Goal: Complete application form: Complete application form

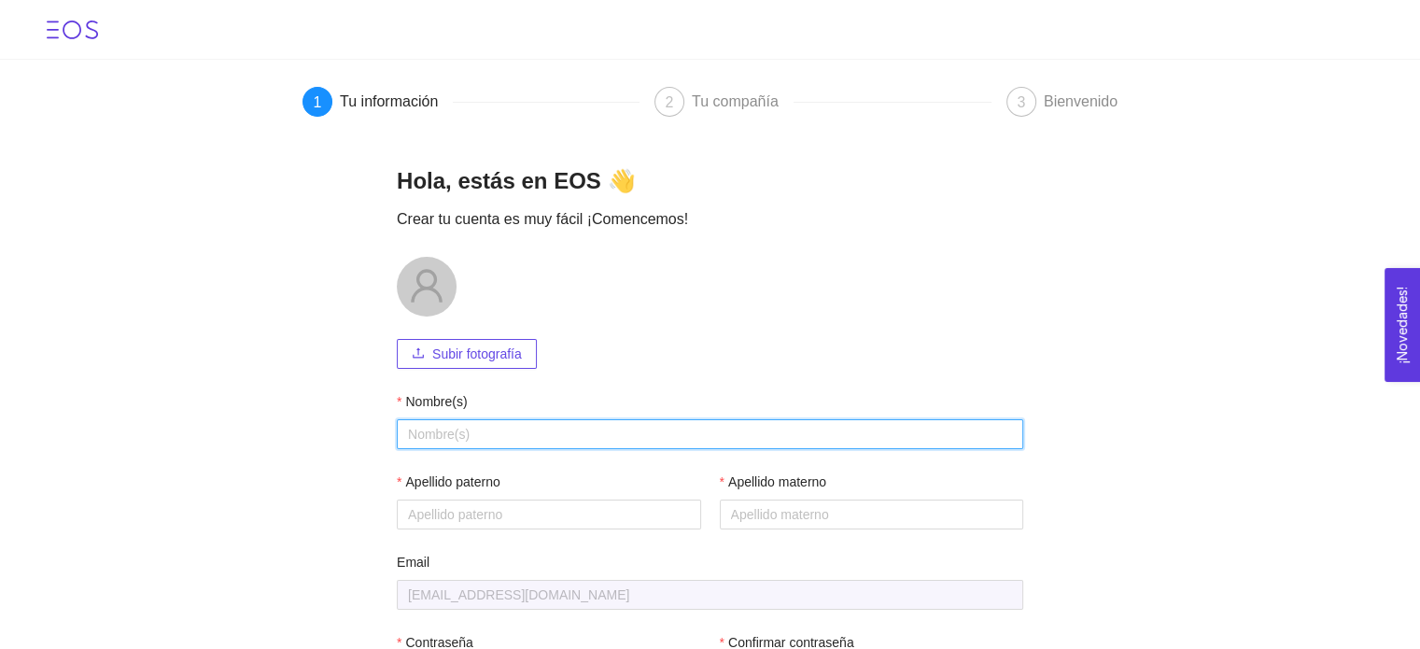
click at [505, 424] on input "Nombre(s)" at bounding box center [710, 434] width 626 height 30
type input "[PERSON_NAME]"
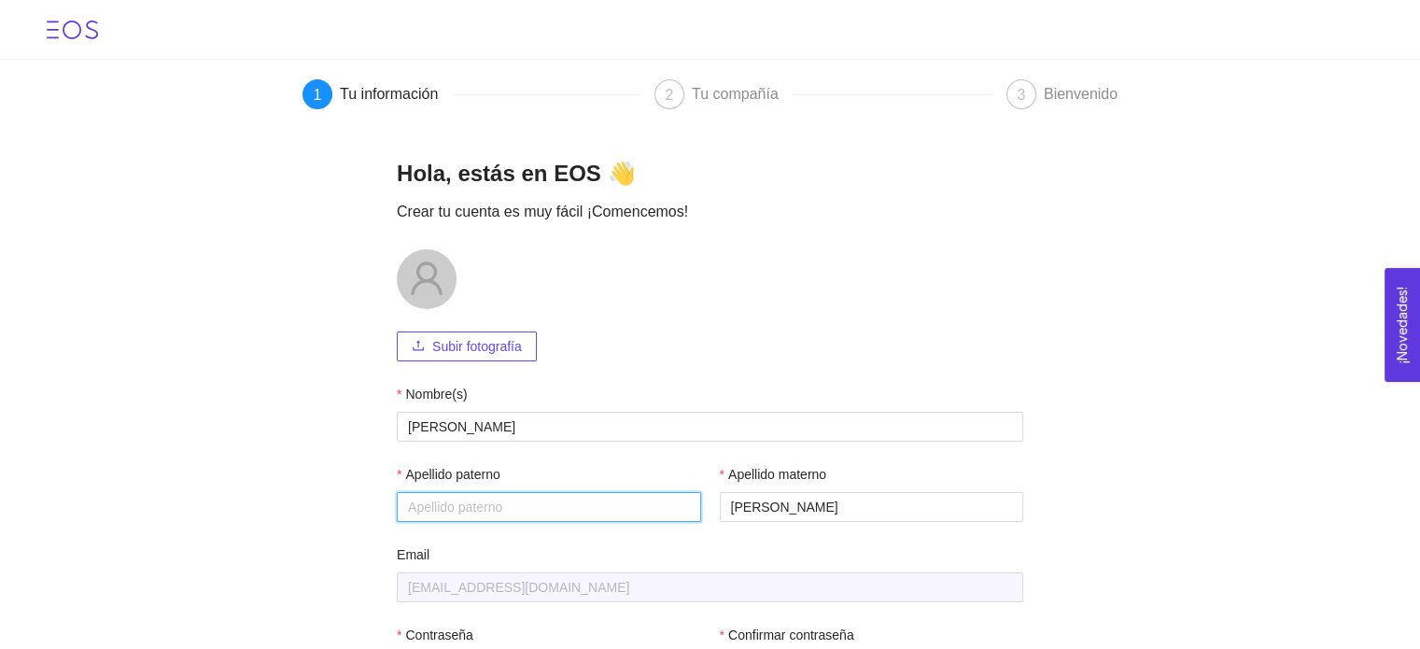
click at [564, 507] on input "Apellido paterno" at bounding box center [549, 507] width 304 height 30
type input "[PERSON_NAME]"
drag, startPoint x: 769, startPoint y: 508, endPoint x: 592, endPoint y: 520, distance: 177.8
click at [592, 520] on div "Apellido [PERSON_NAME] Apellido materno [PERSON_NAME]" at bounding box center [710, 504] width 626 height 80
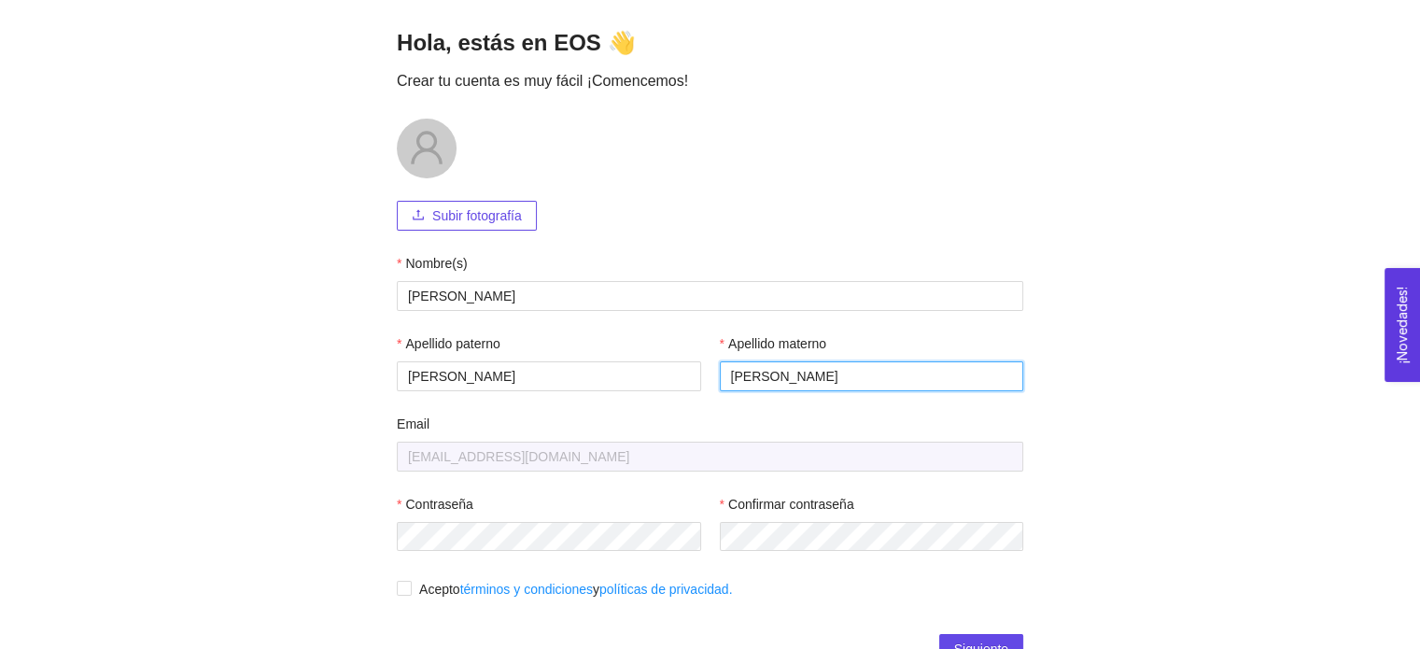
scroll to position [147, 0]
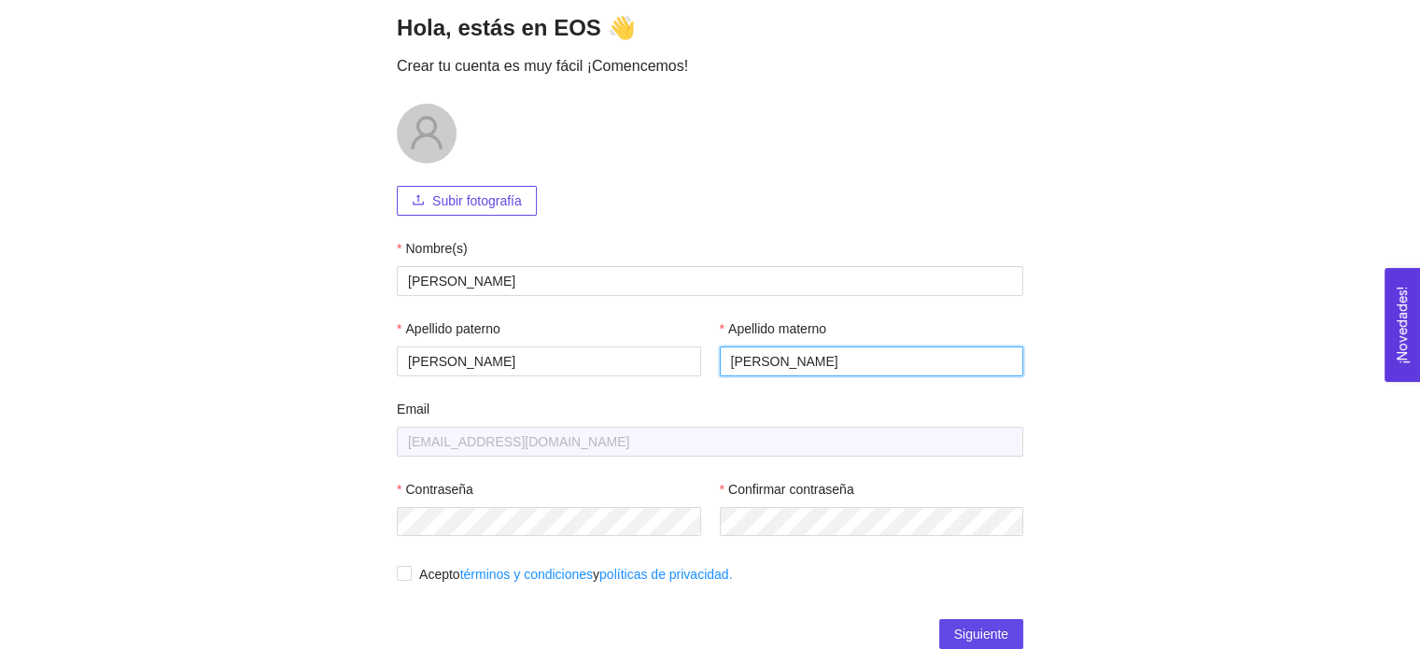
type input "[PERSON_NAME]"
click at [397, 574] on input "Acepto términos y condiciones y políticas de privacidad." at bounding box center [403, 572] width 13 height 13
checkbox input "true"
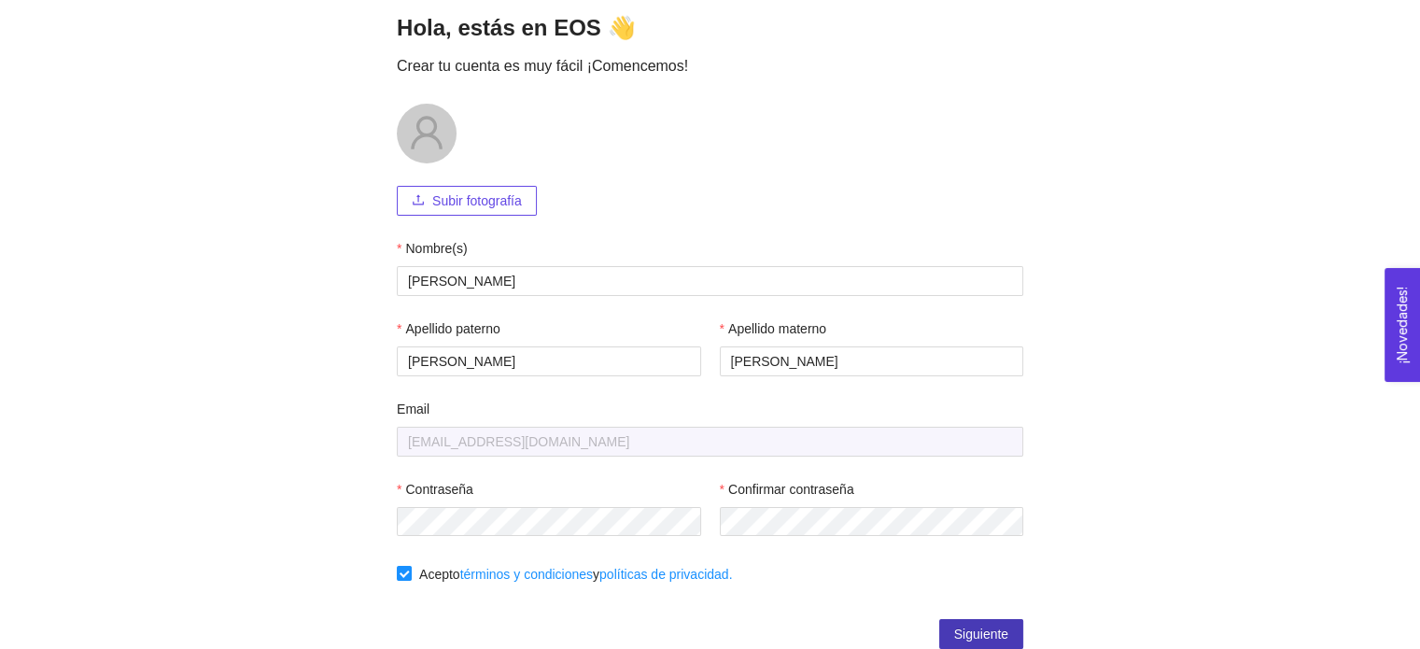
click at [997, 639] on span "Siguiente" at bounding box center [981, 634] width 54 height 21
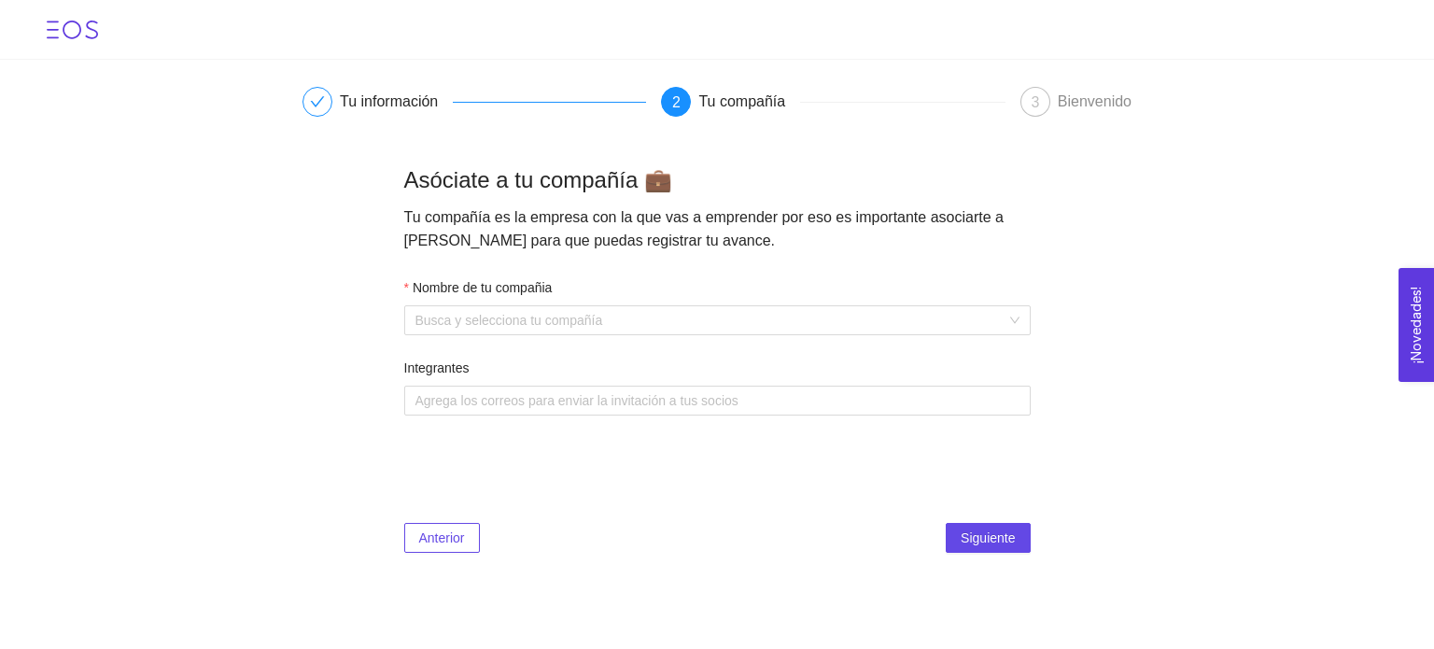
click at [734, 338] on form "Nombre de tu compañia Busca y selecciona tu compañía Integrantes Agrega los cor…" at bounding box center [717, 357] width 626 height 161
click at [734, 327] on input "Nombre de tu compañia" at bounding box center [710, 320] width 591 height 28
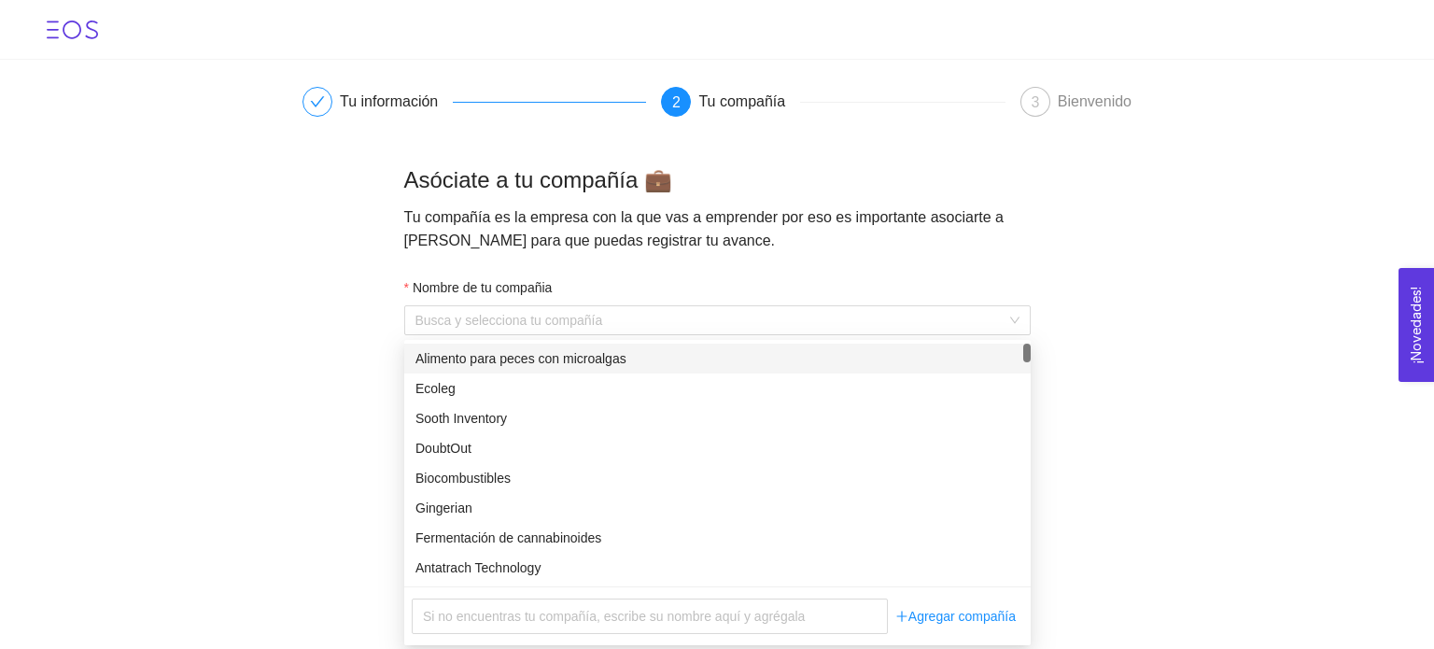
click at [346, 358] on main "Tu información 2 Tu compañía 3 Bienvenido Asóciate a tu compañía 💼 Tu compañía …" at bounding box center [717, 317] width 1434 height 515
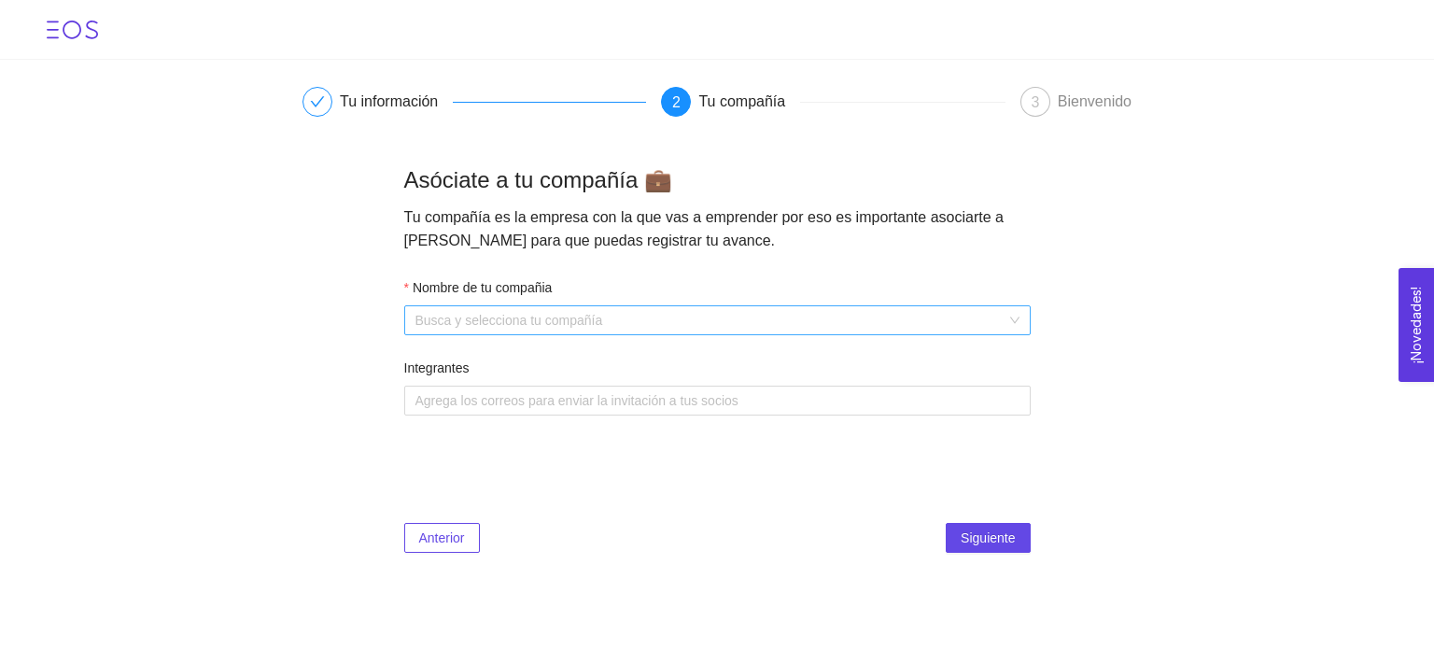
click at [583, 313] on input "Nombre de tu compañia" at bounding box center [710, 320] width 591 height 28
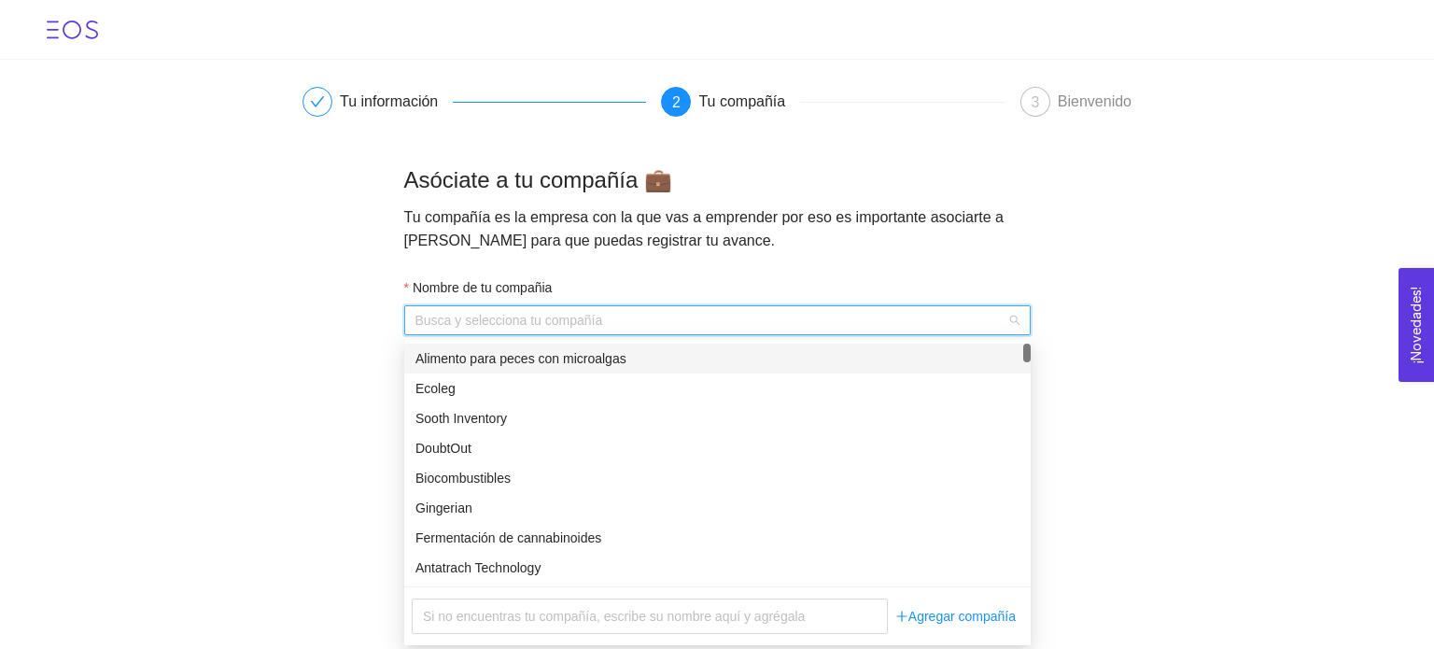
click at [1085, 212] on main "Tu información 2 Tu compañía 3 Bienvenido Asóciate a tu compañía 💼 Tu compañía …" at bounding box center [717, 317] width 1434 height 515
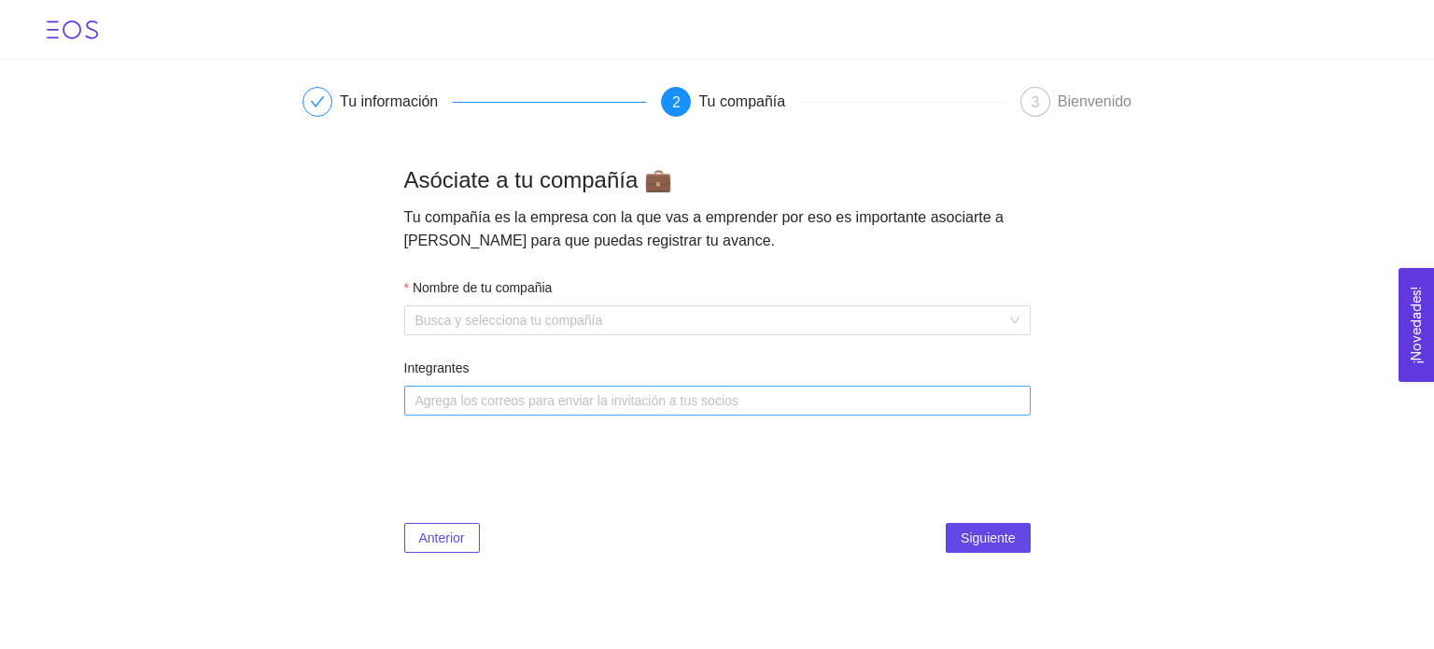
click at [799, 400] on div at bounding box center [708, 400] width 598 height 22
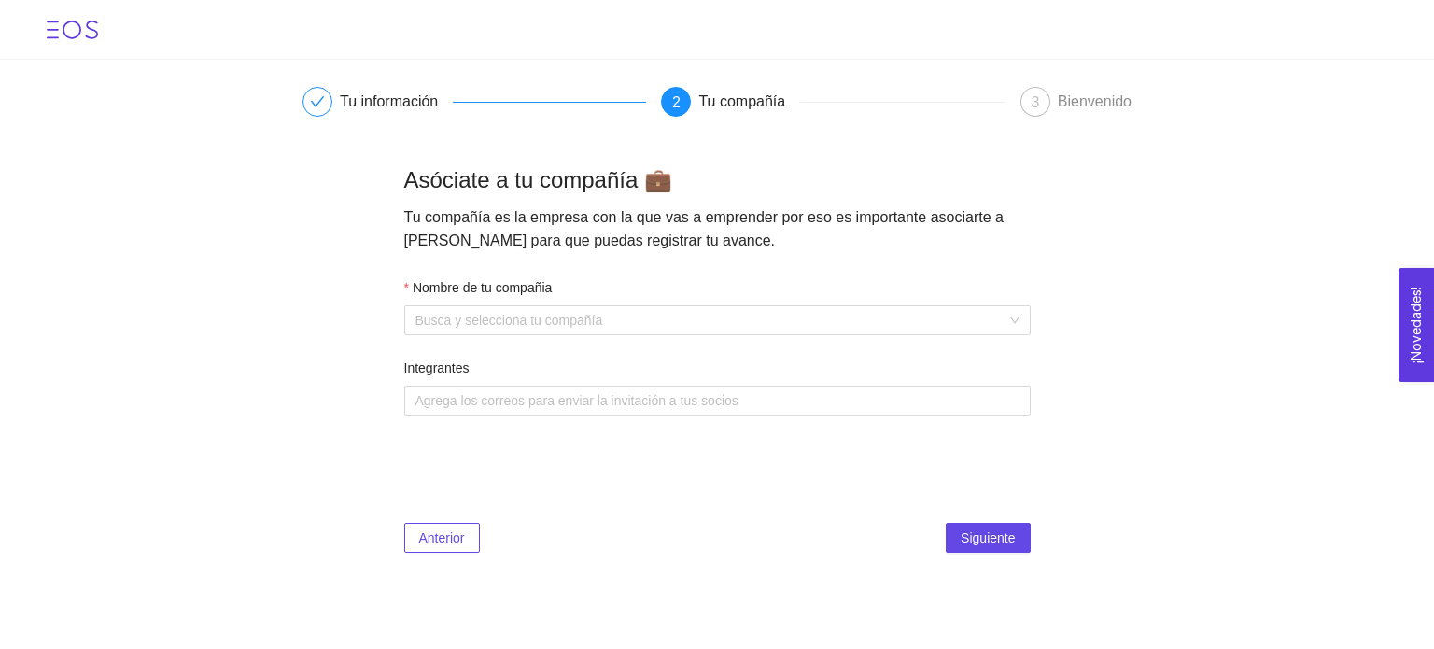
click at [762, 447] on div "Anterior Siguiente" at bounding box center [717, 498] width 626 height 107
click at [514, 330] on input "Nombre de tu compañia" at bounding box center [710, 320] width 591 height 28
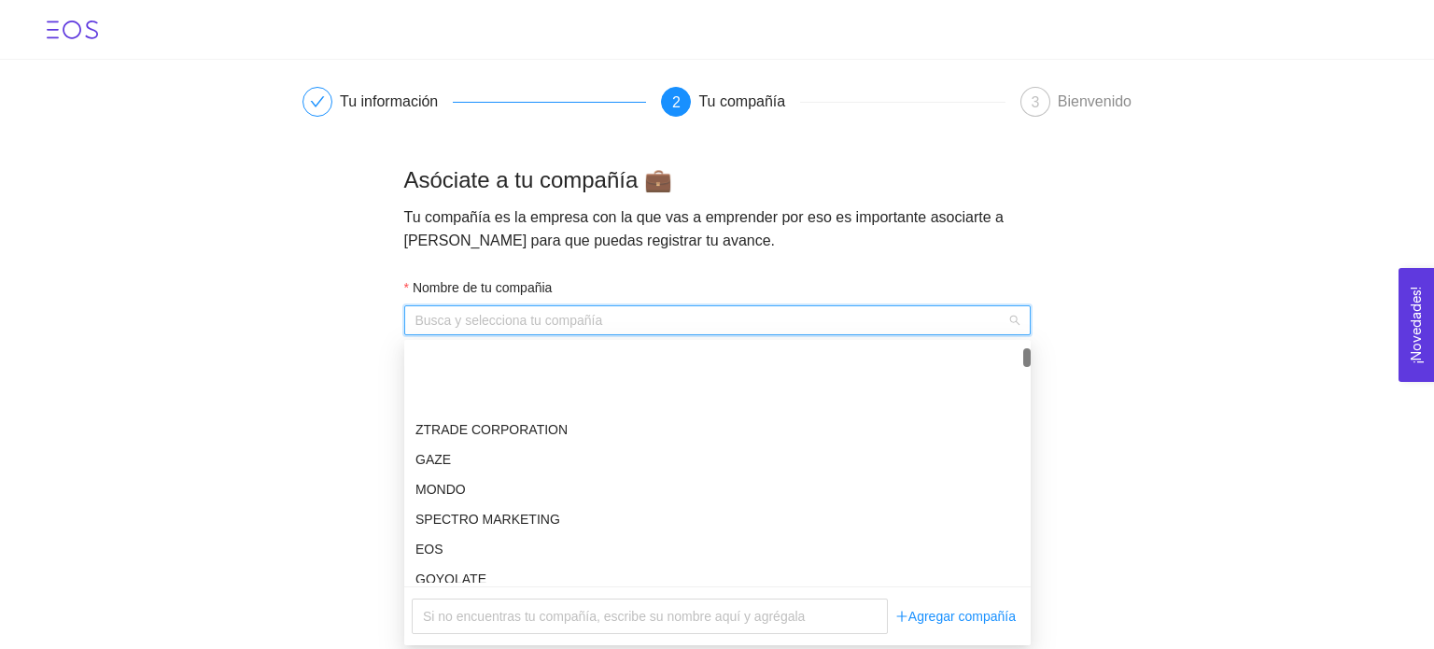
scroll to position [2054, 0]
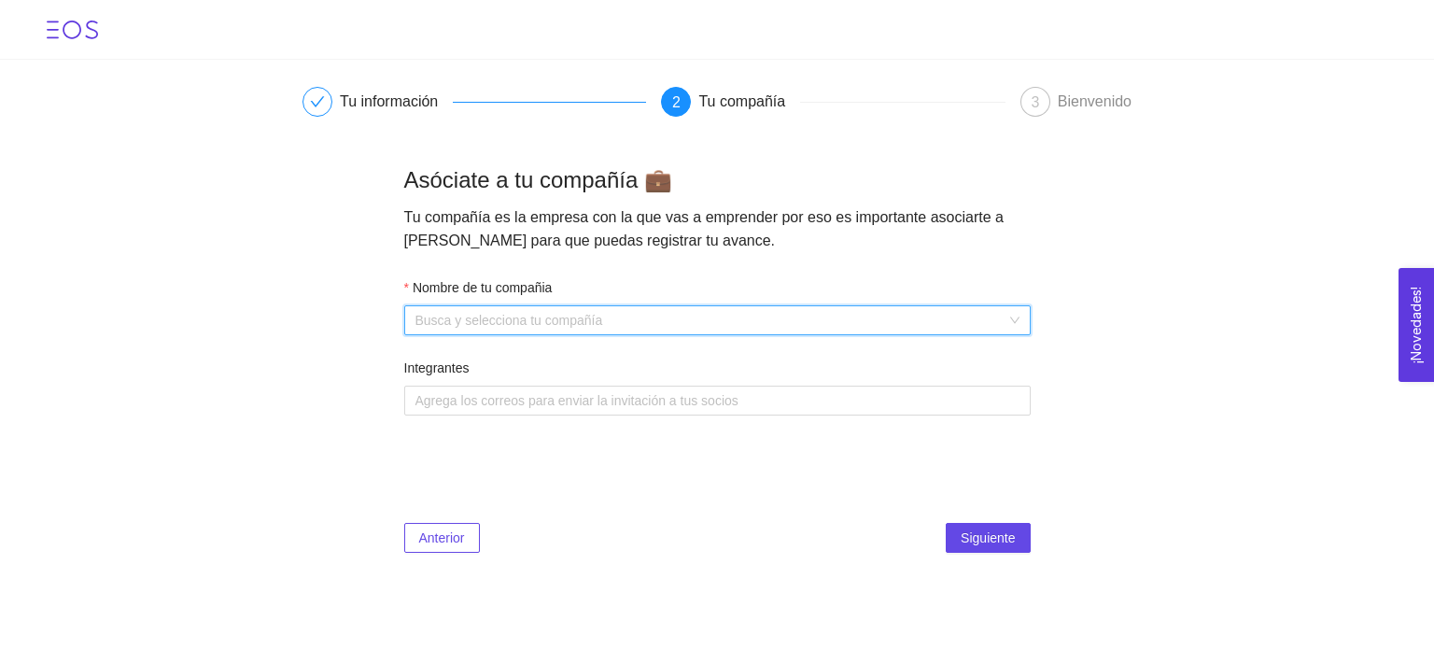
click at [532, 293] on label "Nombre de tu compañia" at bounding box center [478, 287] width 148 height 21
click at [532, 306] on input "Nombre de tu compañia" at bounding box center [710, 320] width 591 height 28
click at [531, 313] on input "Nombre de tu compañia" at bounding box center [710, 320] width 591 height 28
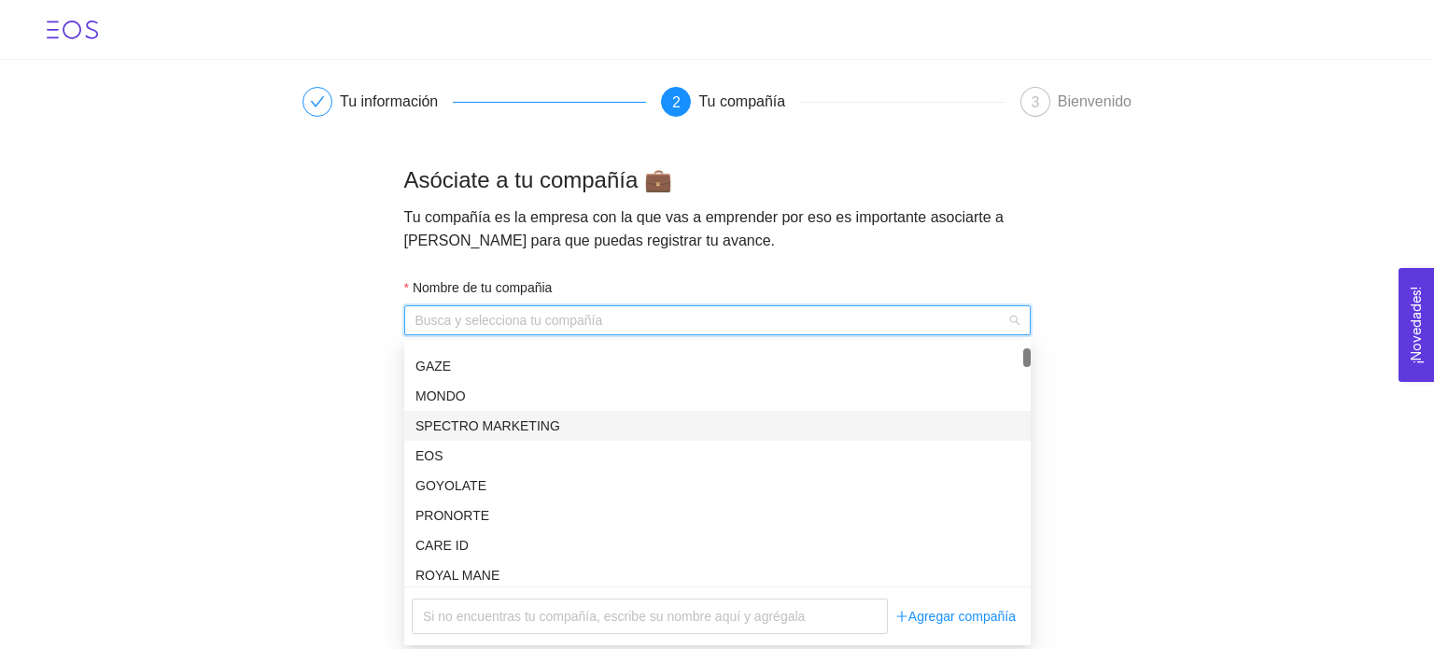
click at [531, 314] on input "Nombre de tu compañia" at bounding box center [710, 320] width 591 height 28
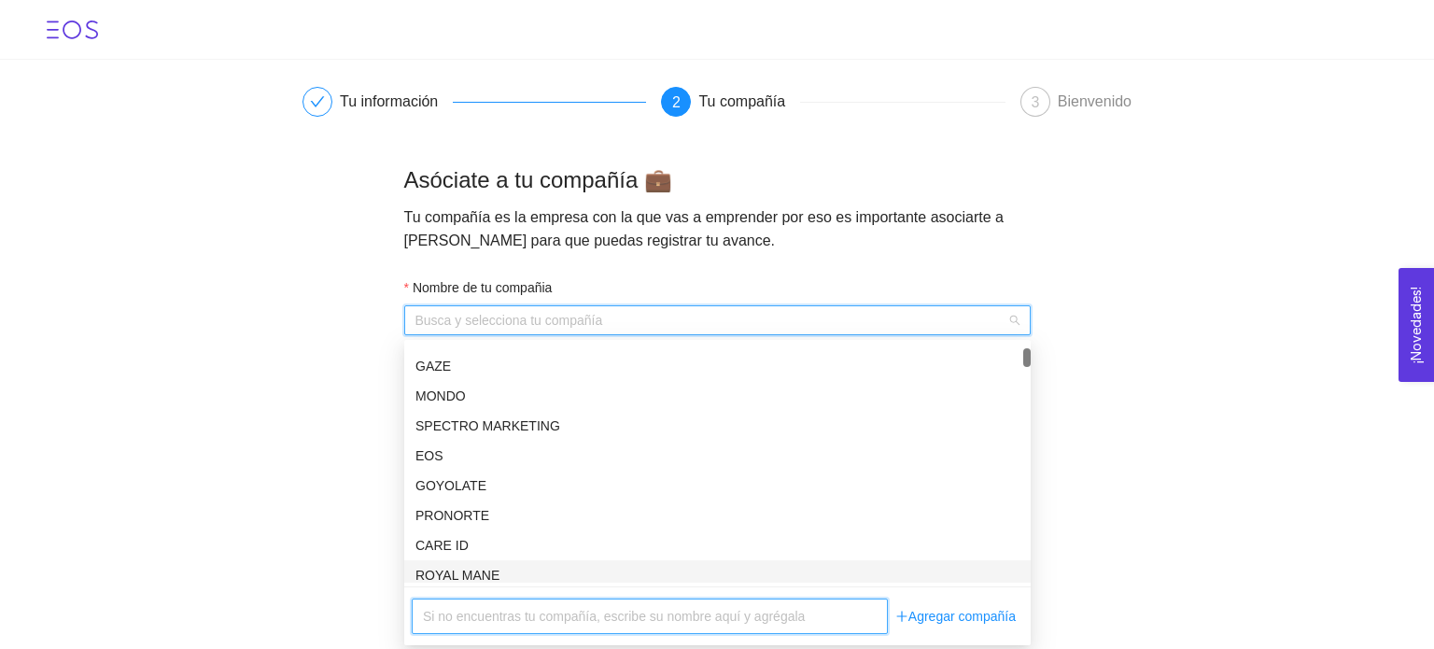
click at [489, 616] on input "text" at bounding box center [650, 615] width 476 height 35
type input "EcoTomate"
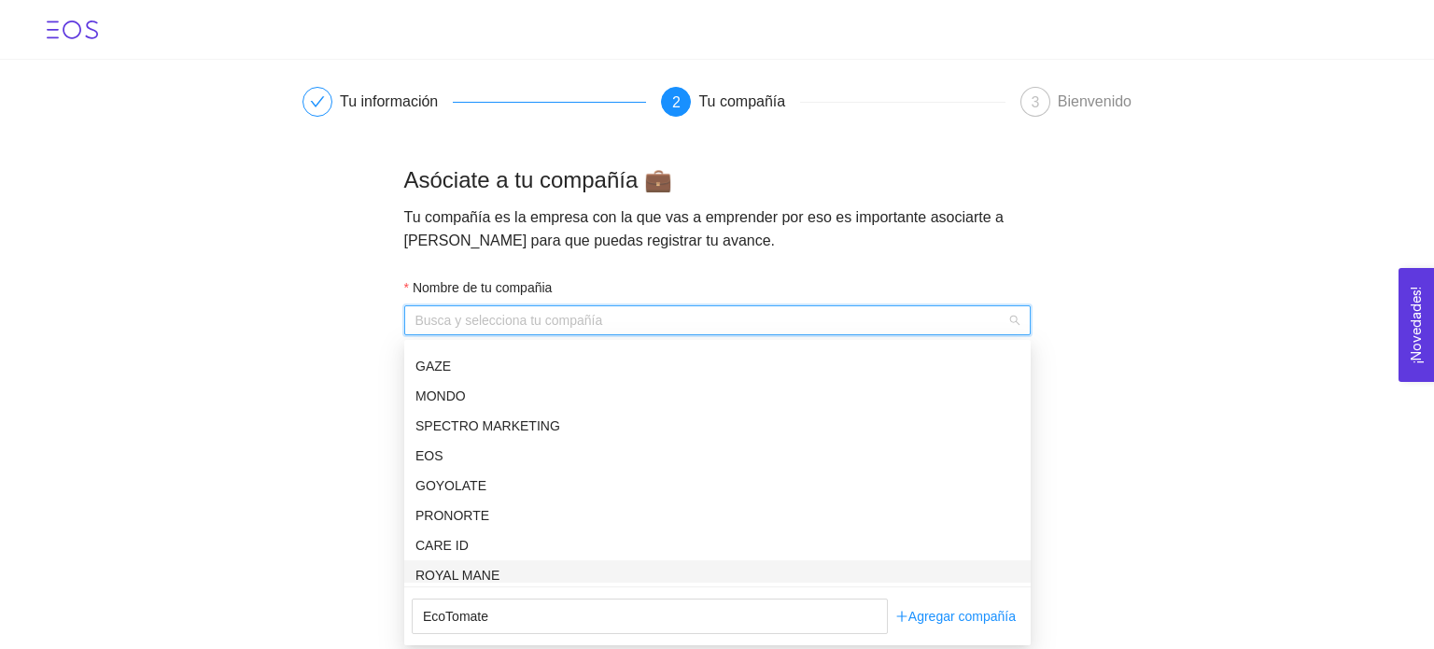
drag, startPoint x: 1006, startPoint y: 621, endPoint x: 1052, endPoint y: 566, distance: 71.6
click at [1052, 566] on body "Tu información 2 Tu compañía 3 Bienvenido Asóciate a tu compañía 💼 Tu compañía …" at bounding box center [717, 324] width 1434 height 649
click at [942, 618] on link "Agregar compañía" at bounding box center [955, 615] width 135 height 35
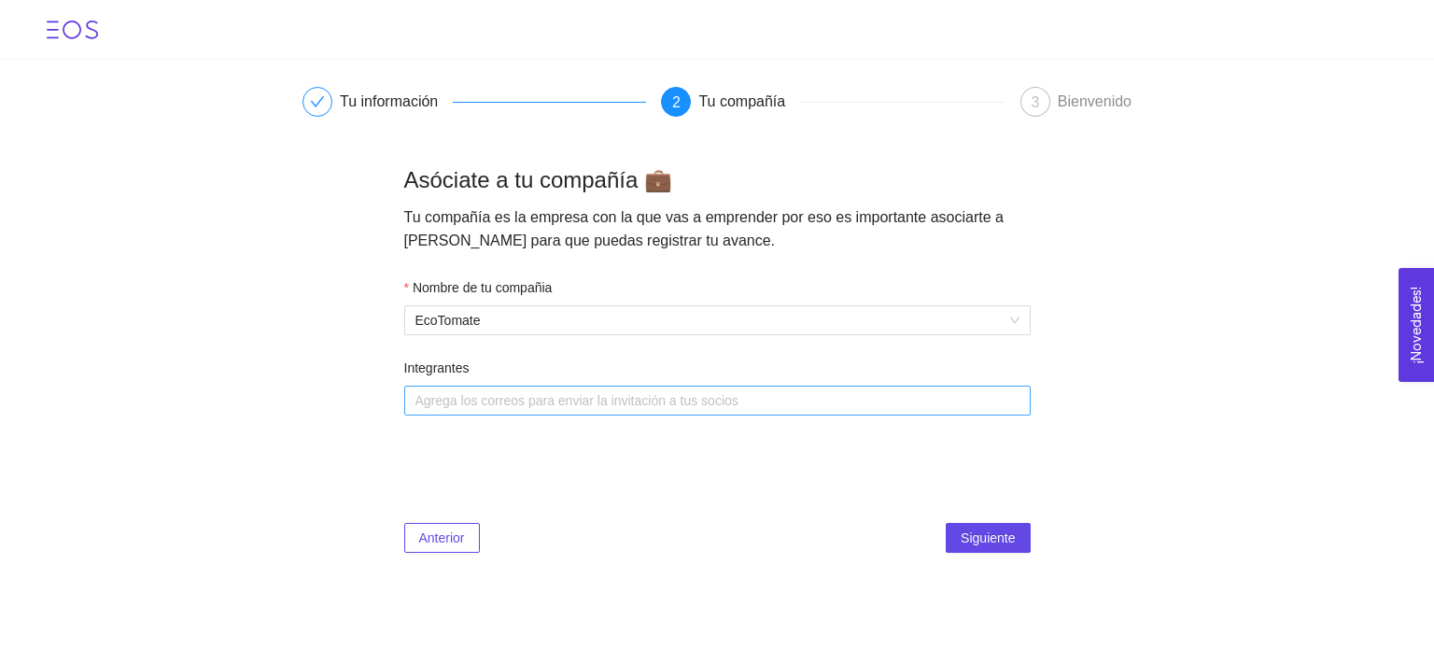
click at [556, 402] on div at bounding box center [708, 400] width 598 height 22
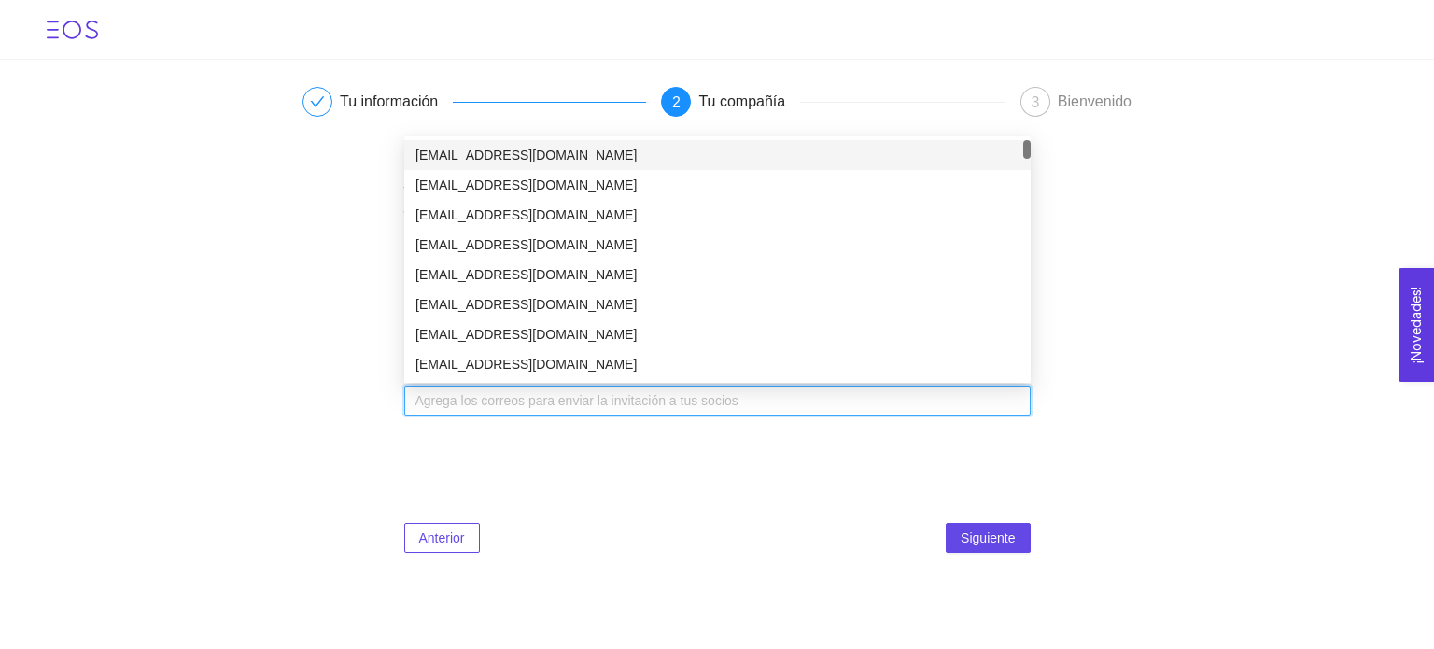
click at [353, 487] on main "Tu información 2 Tu compañía 3 Bienvenido Asóciate a tu compañía 💼 Tu compañía …" at bounding box center [717, 317] width 1434 height 515
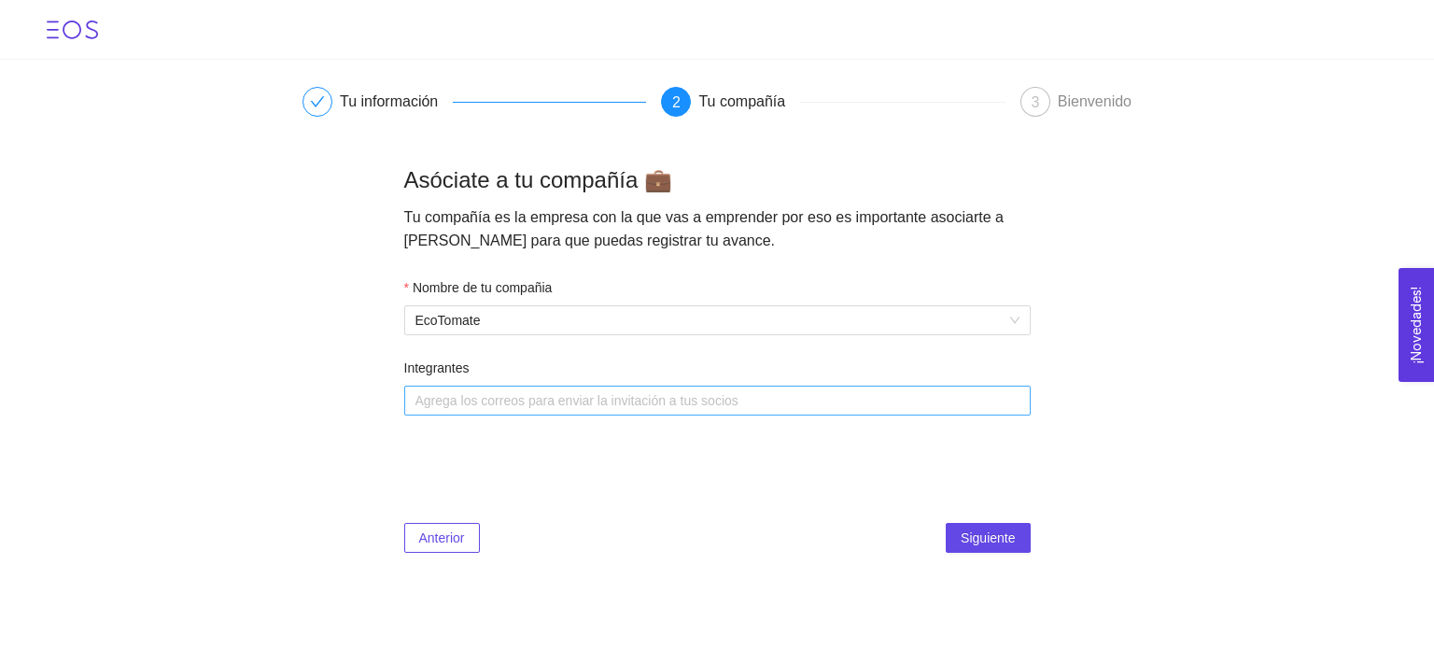
click at [476, 400] on div at bounding box center [708, 400] width 598 height 22
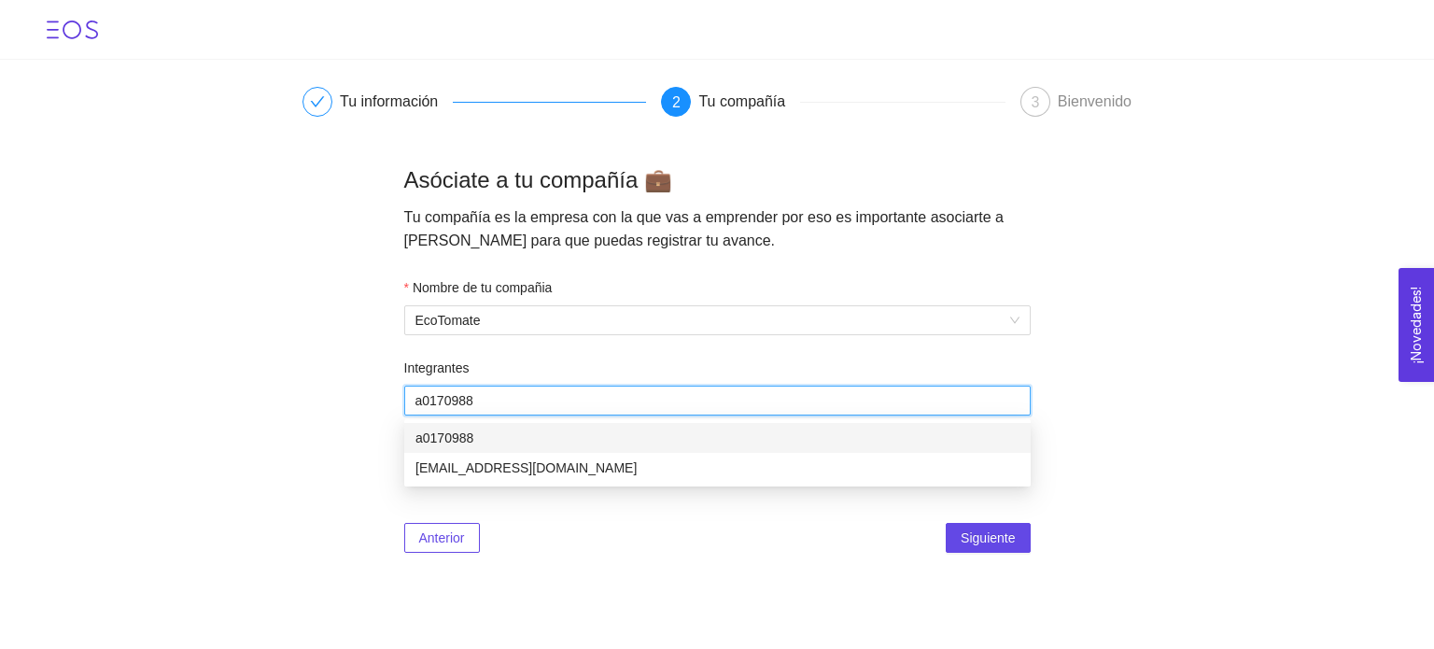
type input "a01709883"
click at [497, 473] on div "[EMAIL_ADDRESS][DOMAIN_NAME]" at bounding box center [717, 467] width 604 height 21
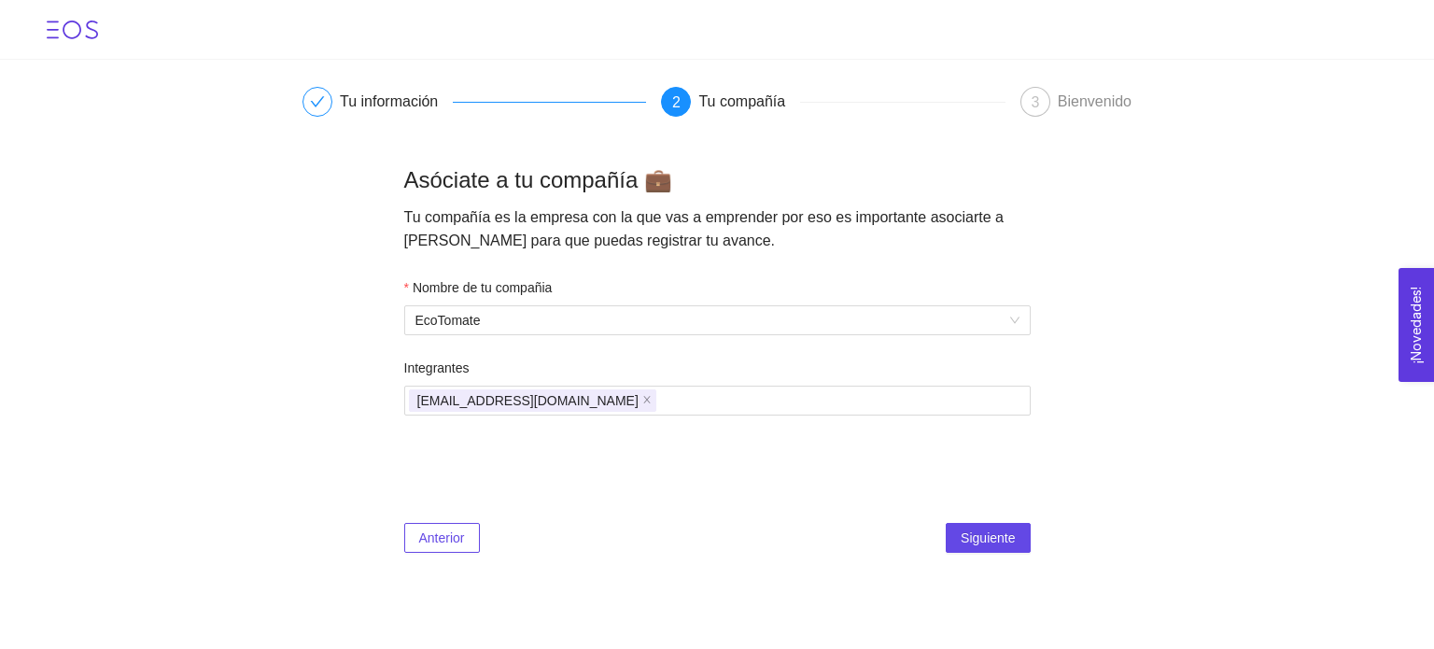
click at [713, 474] on div "Anterior Siguiente" at bounding box center [717, 498] width 626 height 107
click at [981, 541] on span "Siguiente" at bounding box center [988, 537] width 54 height 21
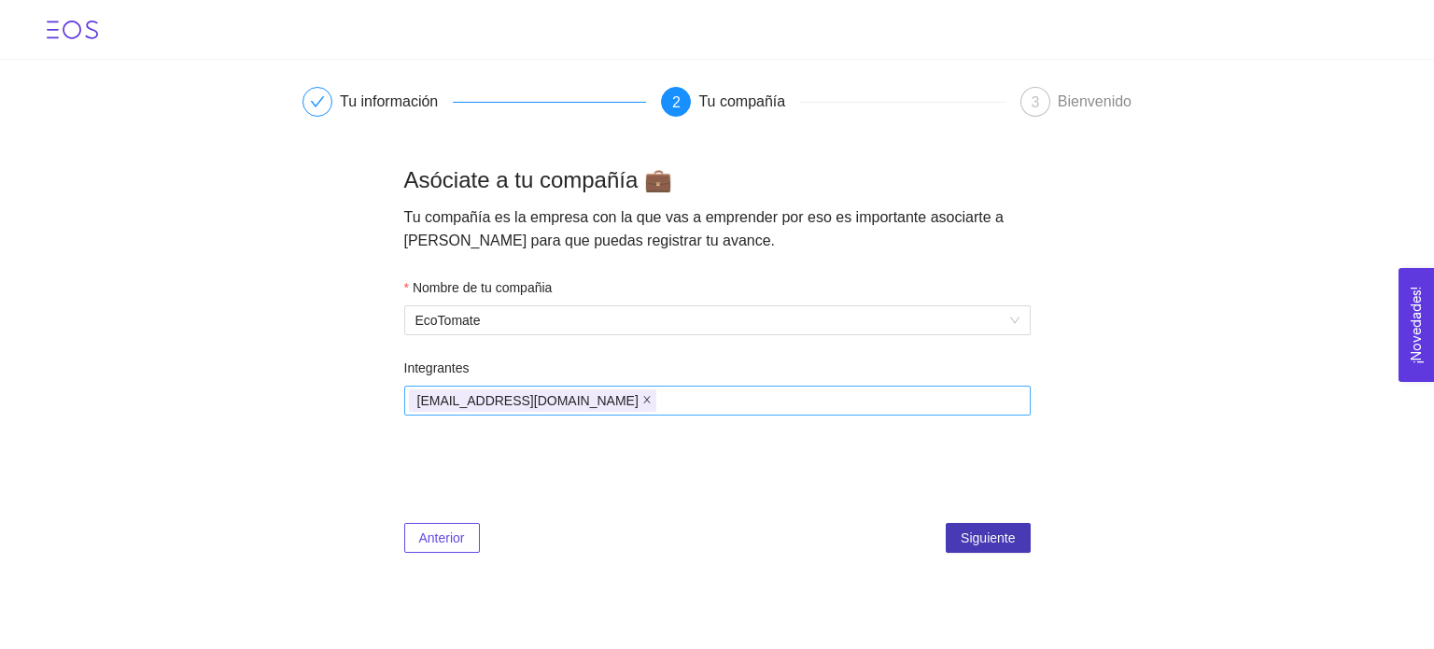
click at [642, 406] on span "close" at bounding box center [646, 400] width 9 height 11
click at [956, 541] on button "Siguiente" at bounding box center [988, 538] width 84 height 30
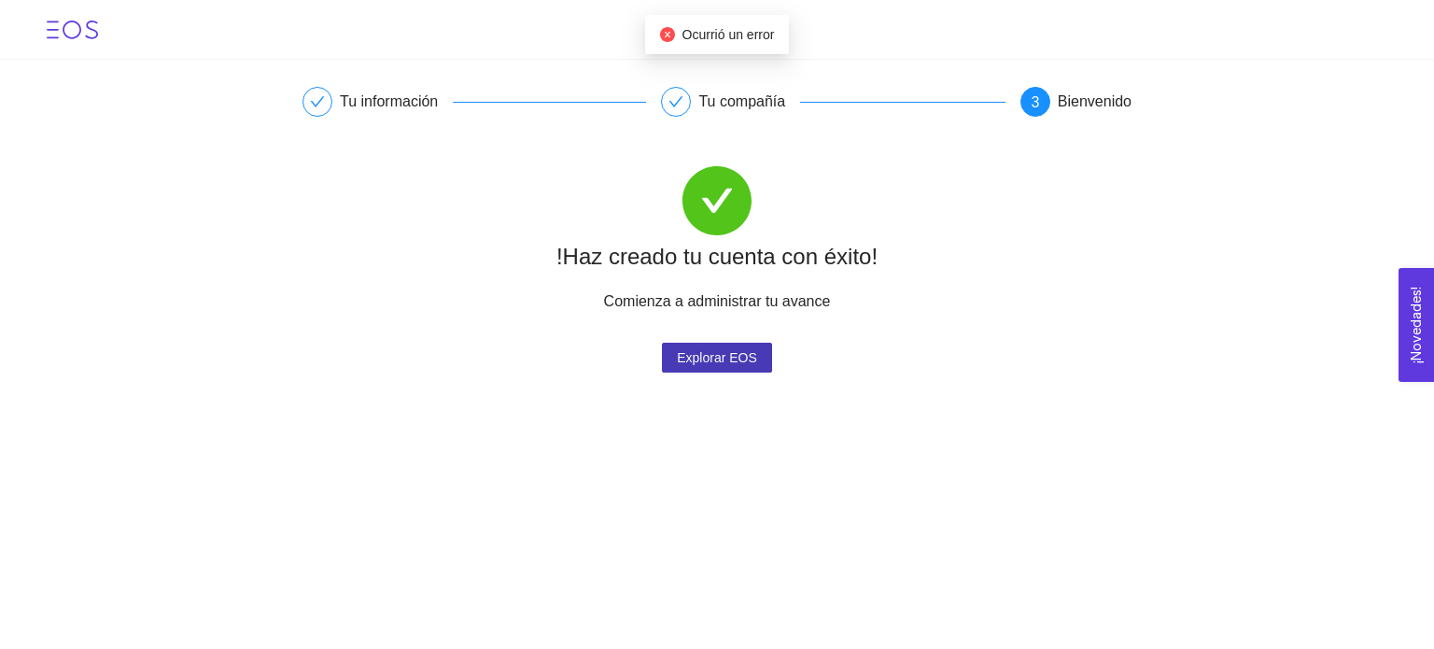
click at [719, 364] on span "Explorar EOS" at bounding box center [717, 358] width 80 height 28
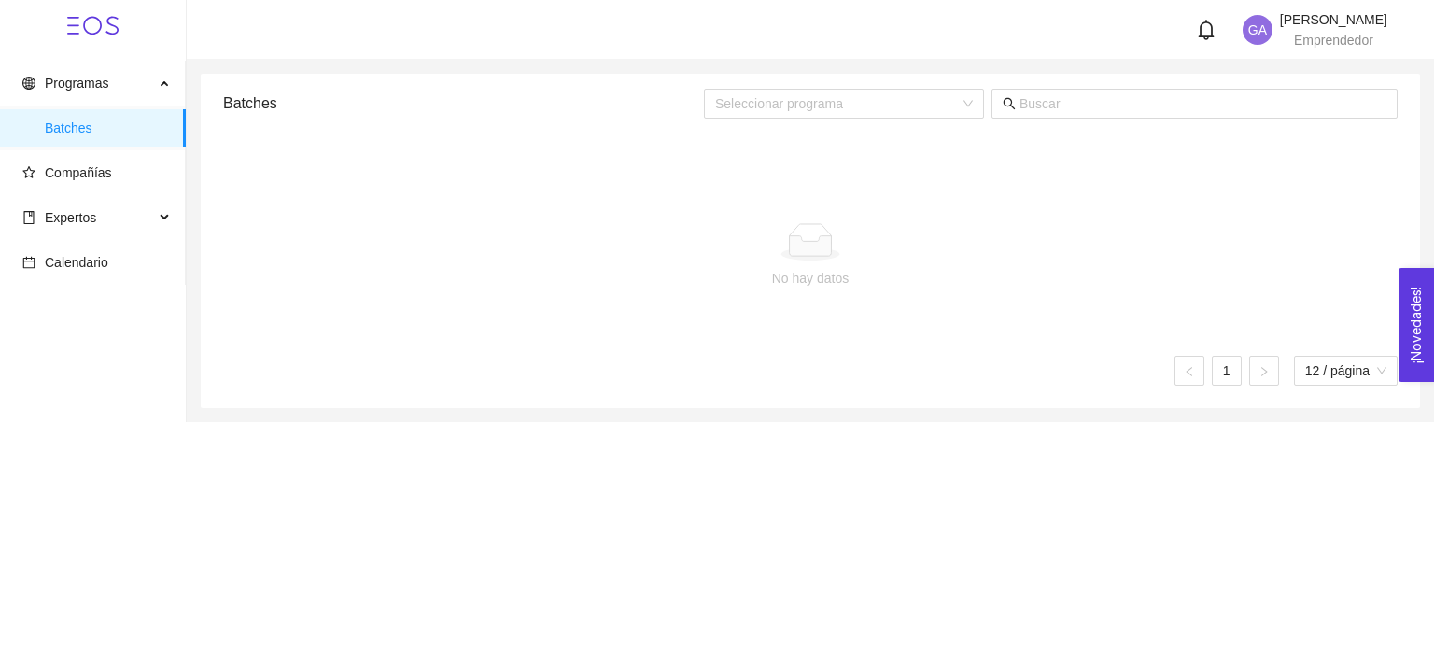
click at [1280, 13] on span "Gerardo Aguilar Ortiz" at bounding box center [1333, 19] width 107 height 15
click at [1254, 96] on icon "user" at bounding box center [1248, 97] width 13 height 13
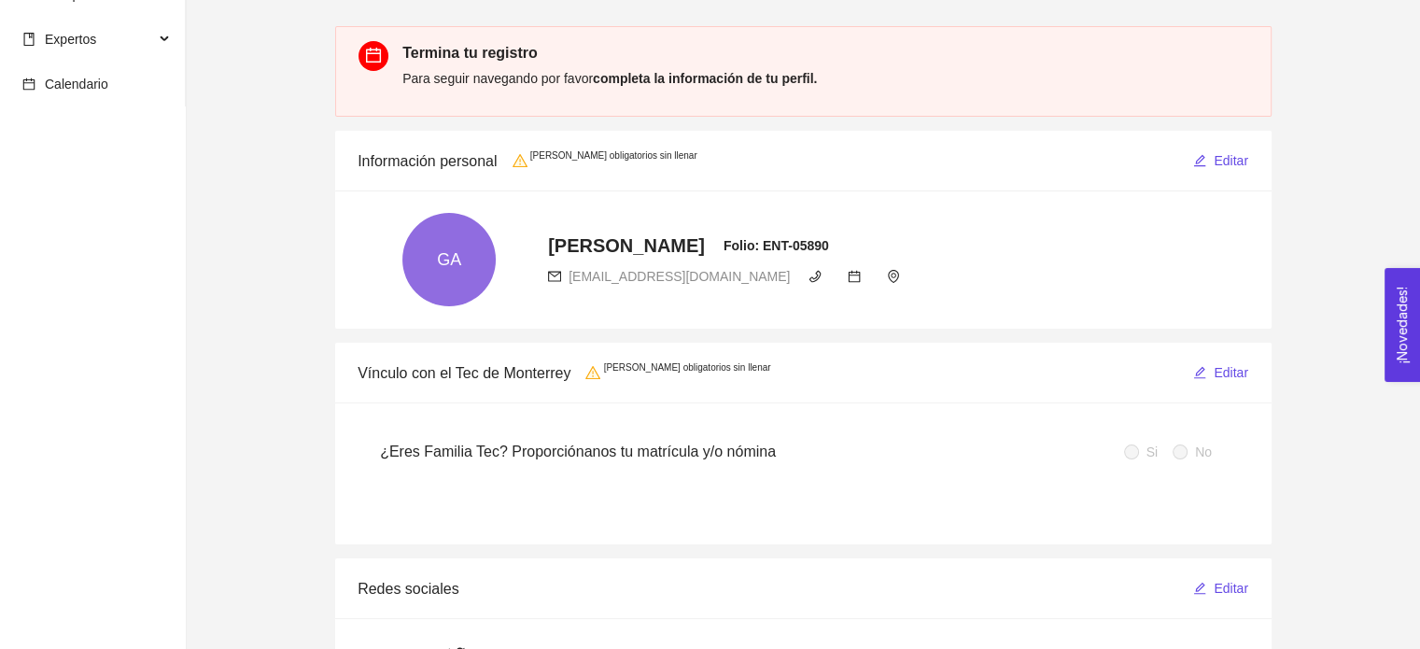
scroll to position [93, 0]
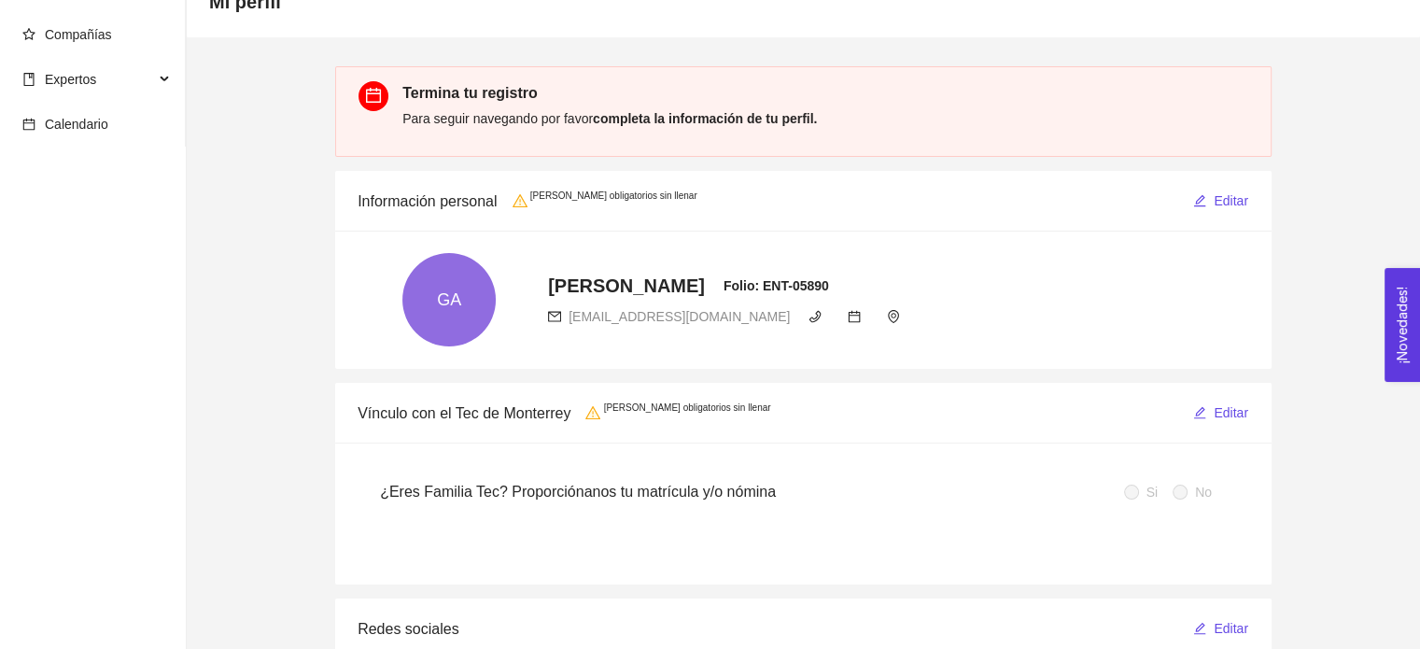
drag, startPoint x: 754, startPoint y: 234, endPoint x: 232, endPoint y: 298, distance: 526.6
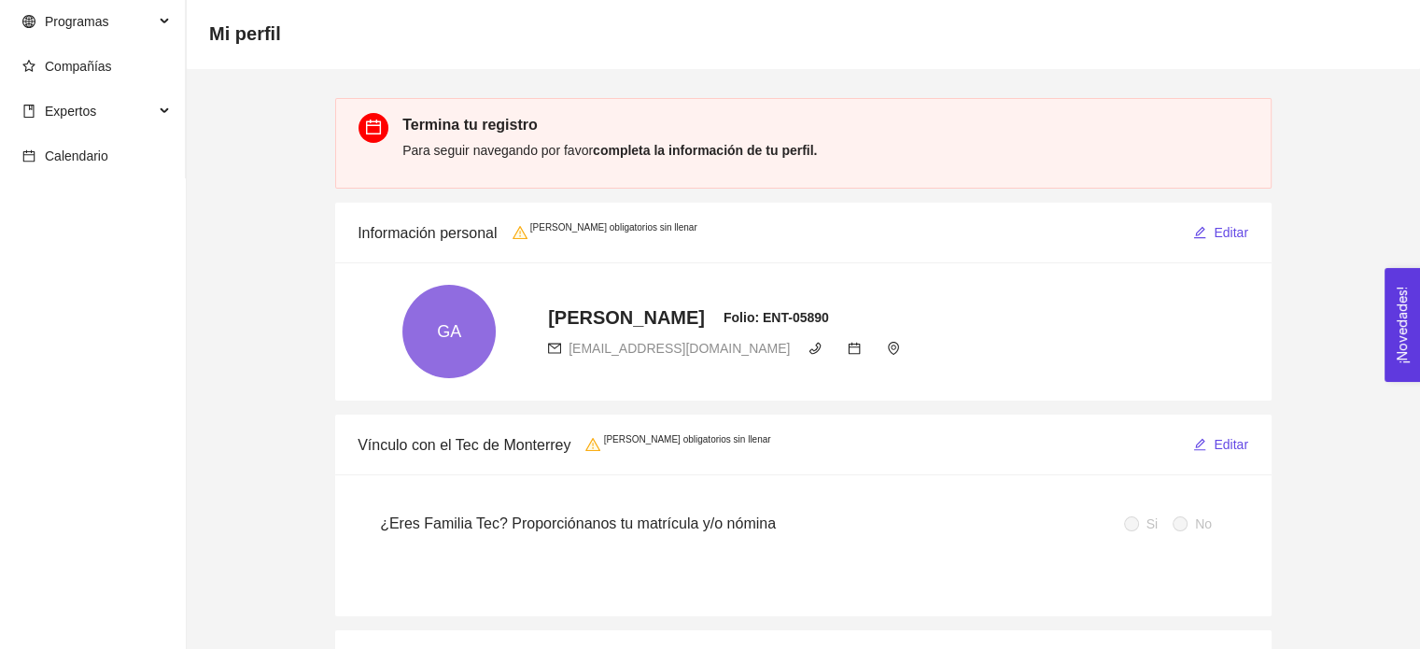
scroll to position [0, 0]
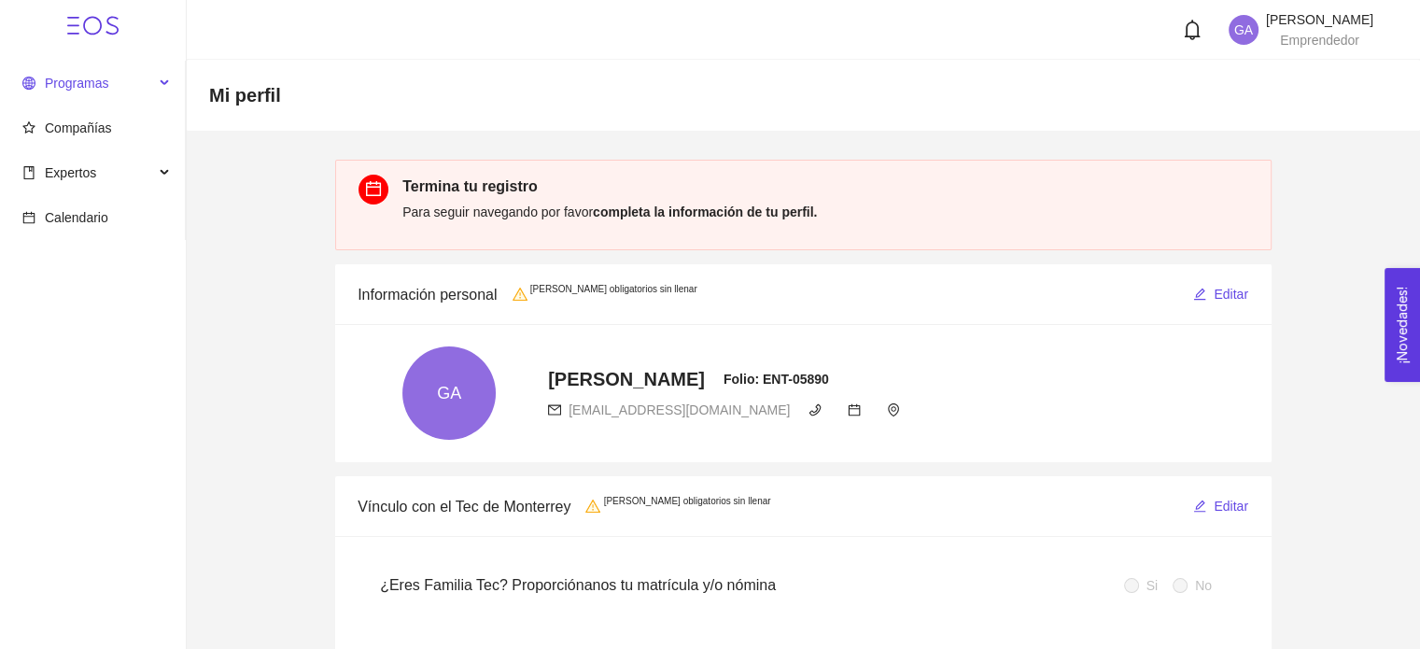
click at [86, 77] on span "Programas" at bounding box center [76, 83] width 63 height 15
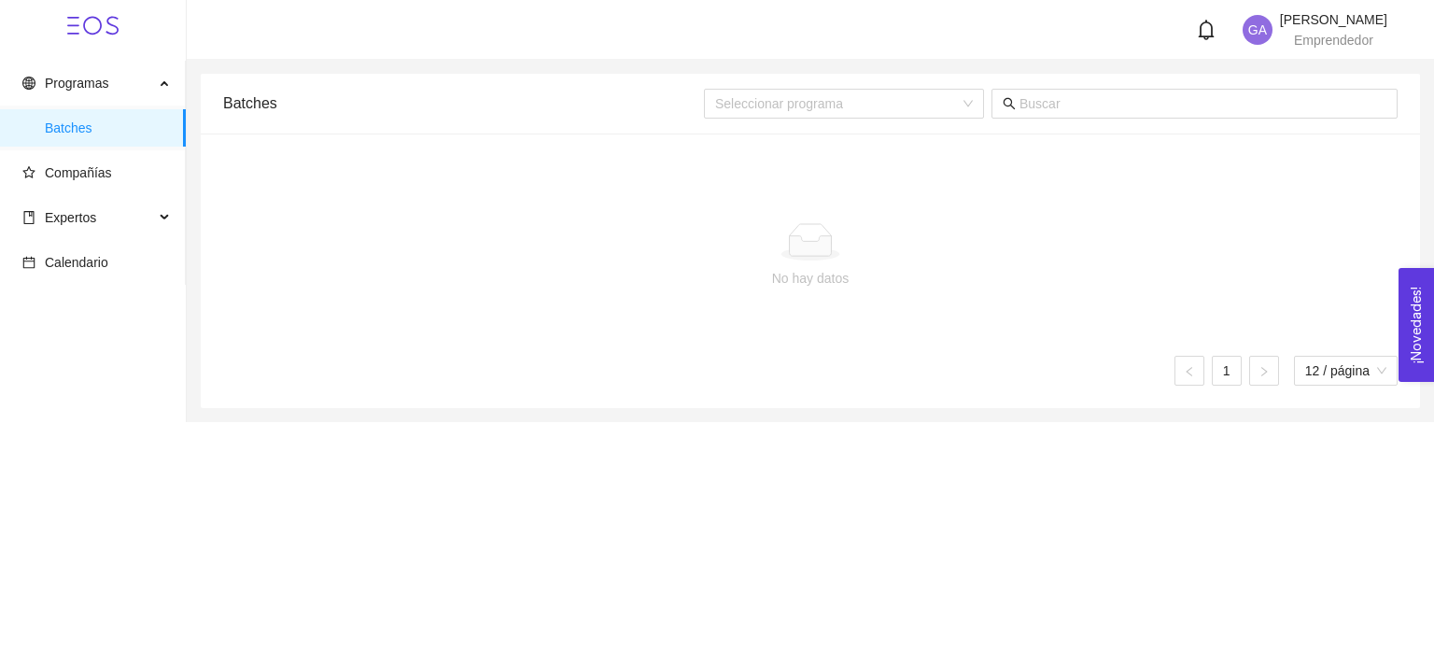
click at [1197, 34] on icon "bell" at bounding box center [1206, 30] width 21 height 21
click at [72, 92] on span "Programas" at bounding box center [88, 82] width 132 height 37
click at [72, 82] on span "Programas" at bounding box center [76, 83] width 63 height 15
click at [88, 175] on span "Compañías" at bounding box center [78, 172] width 67 height 15
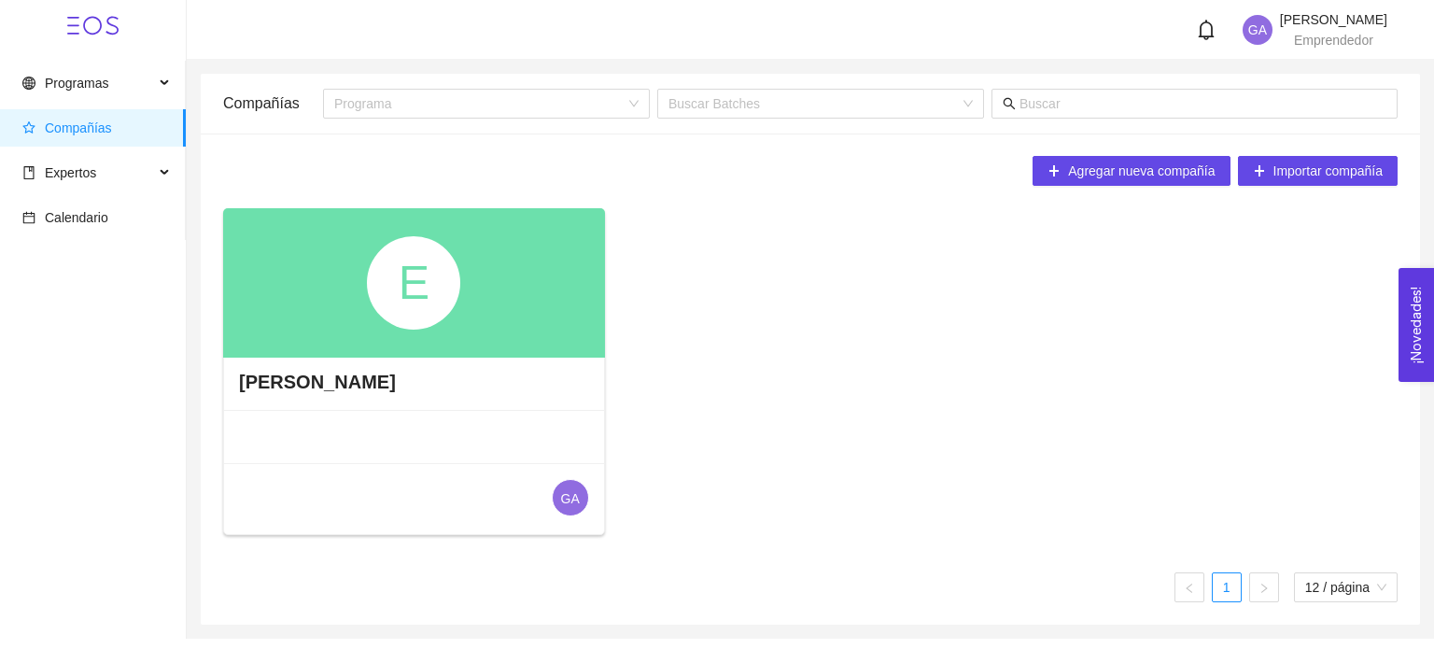
click at [455, 401] on div "EcoTomate" at bounding box center [414, 382] width 380 height 56
click at [454, 343] on div "E" at bounding box center [414, 282] width 382 height 149
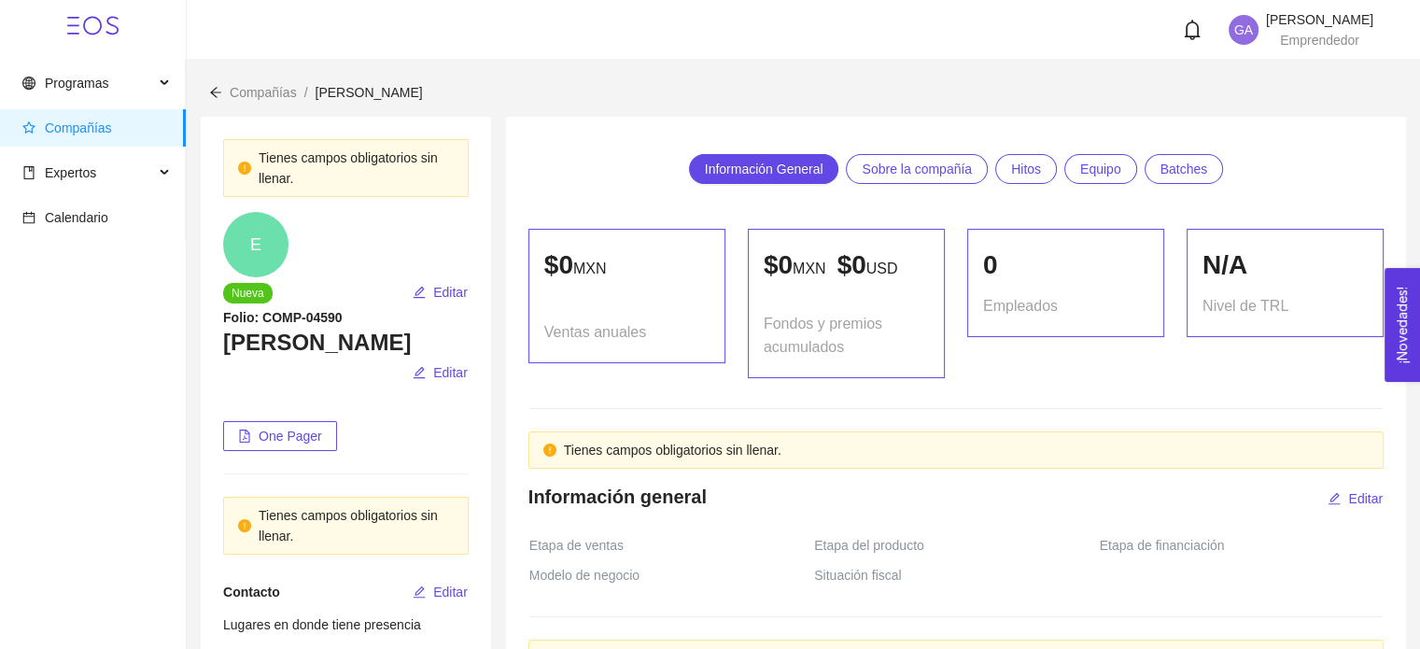
click at [1076, 171] on link "Equipo" at bounding box center [1100, 169] width 73 height 30
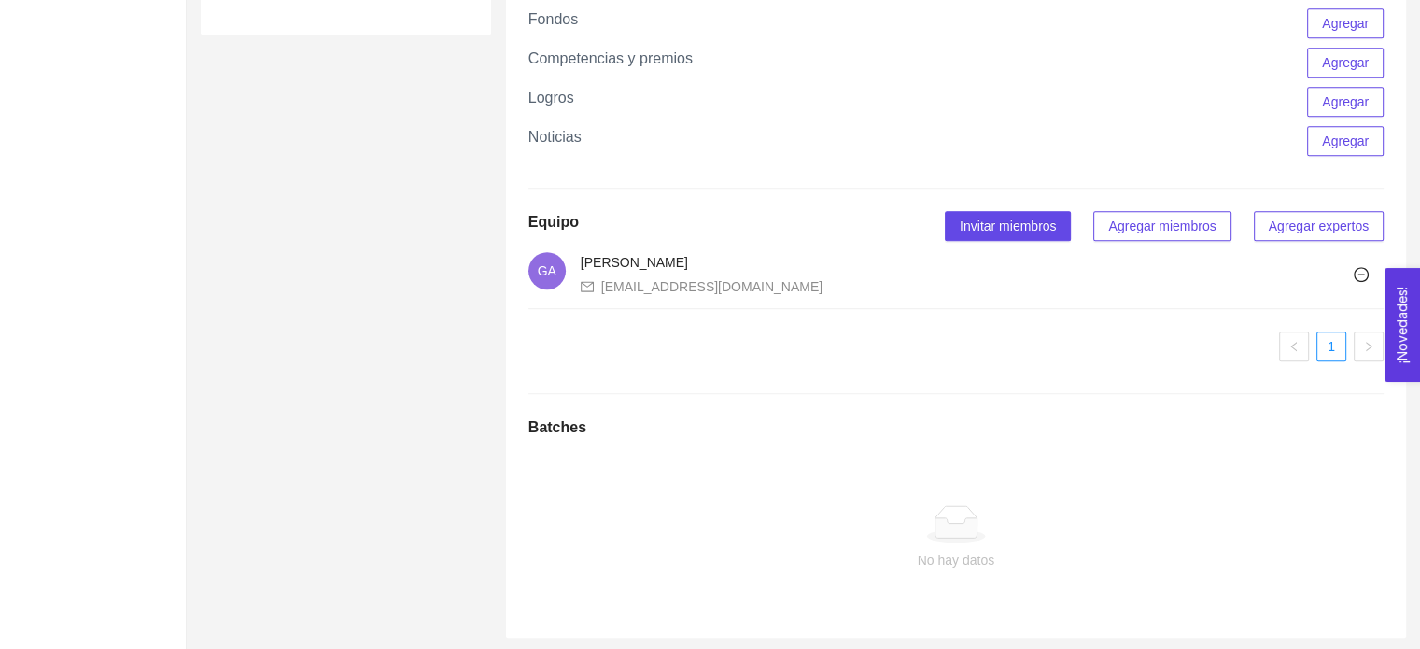
click at [1100, 223] on button "Agregar miembros" at bounding box center [1161, 226] width 137 height 30
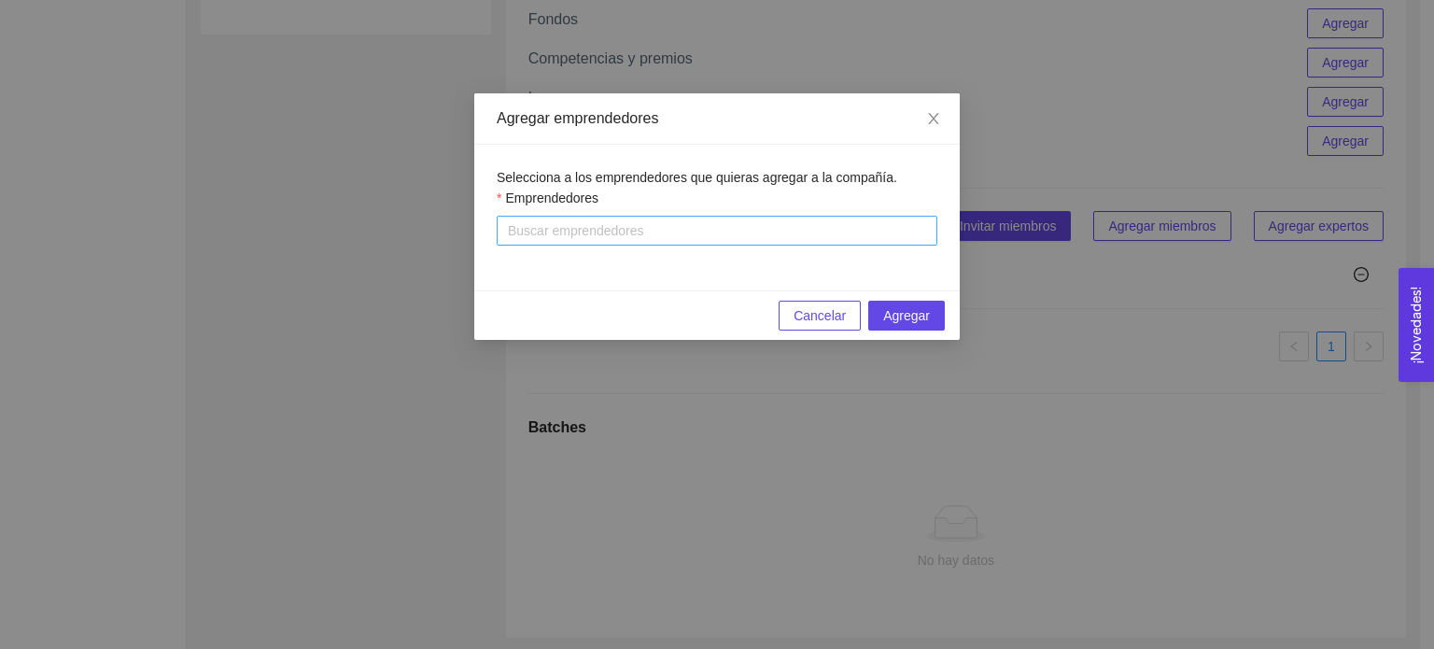
click at [715, 223] on div at bounding box center [716, 230] width 431 height 22
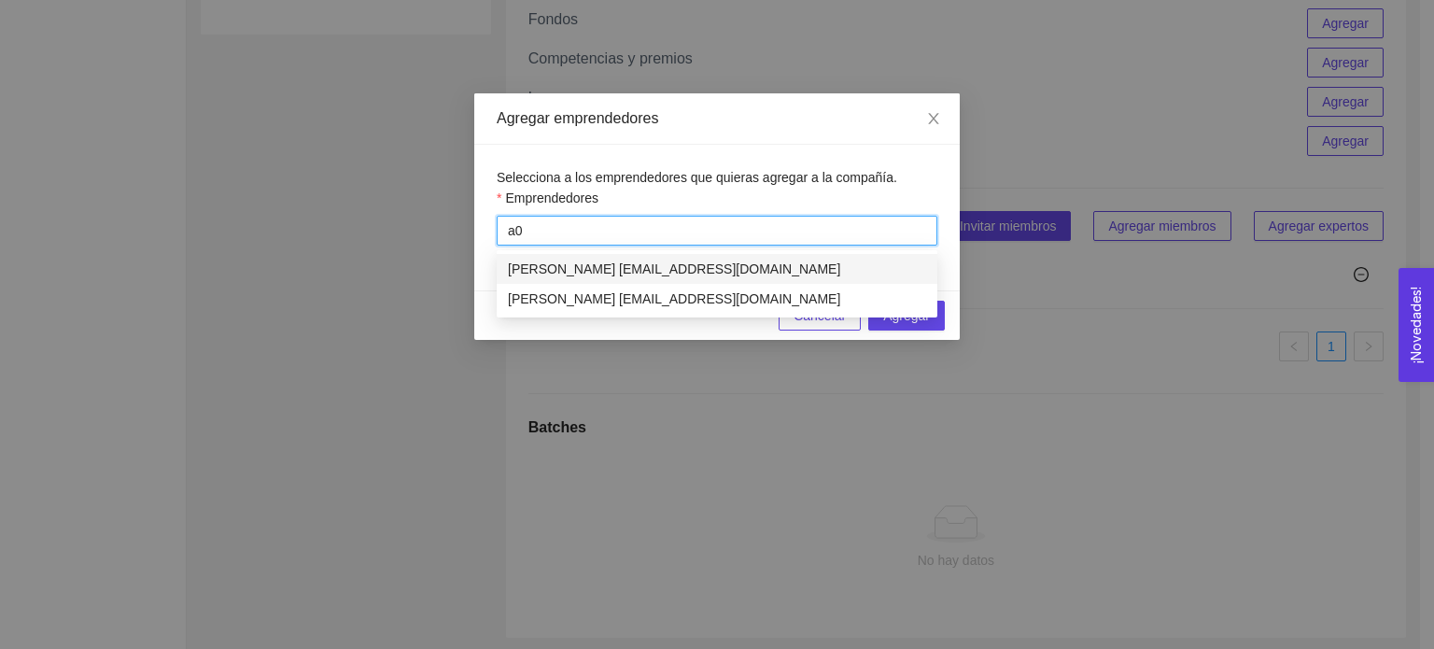
type input "a"
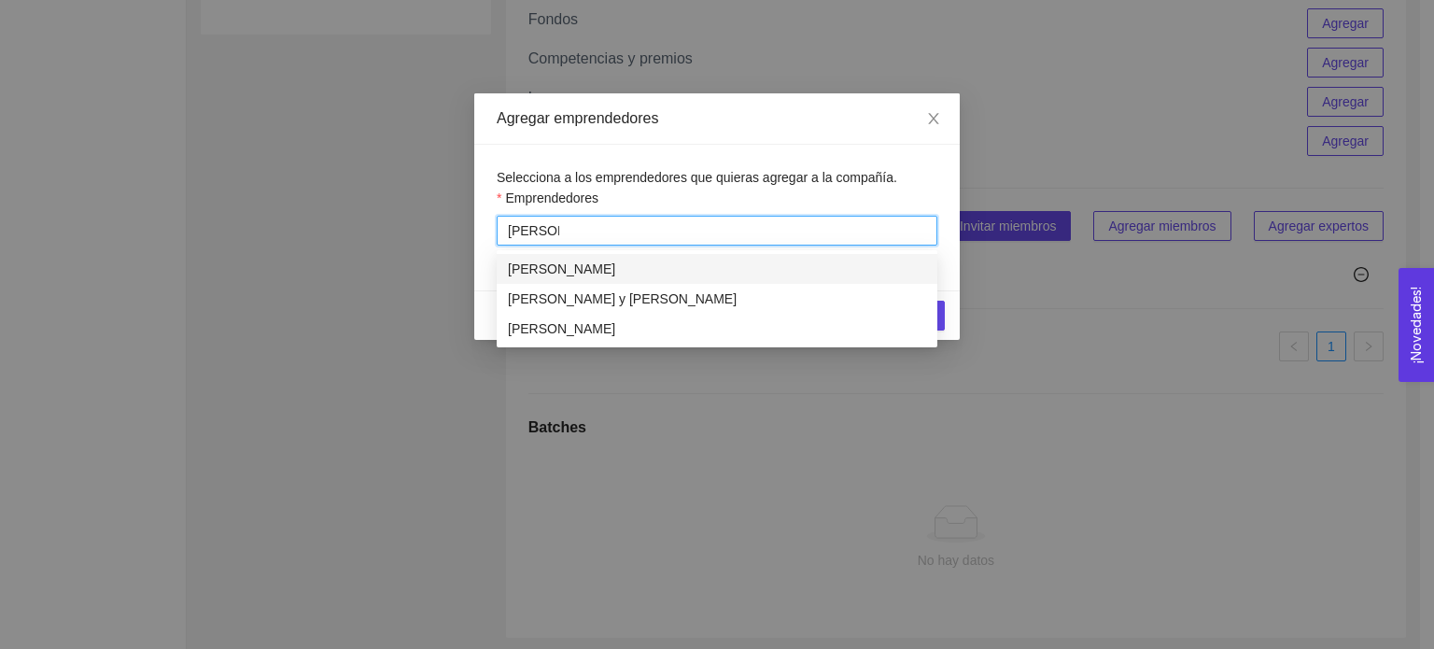
type input "regina p"
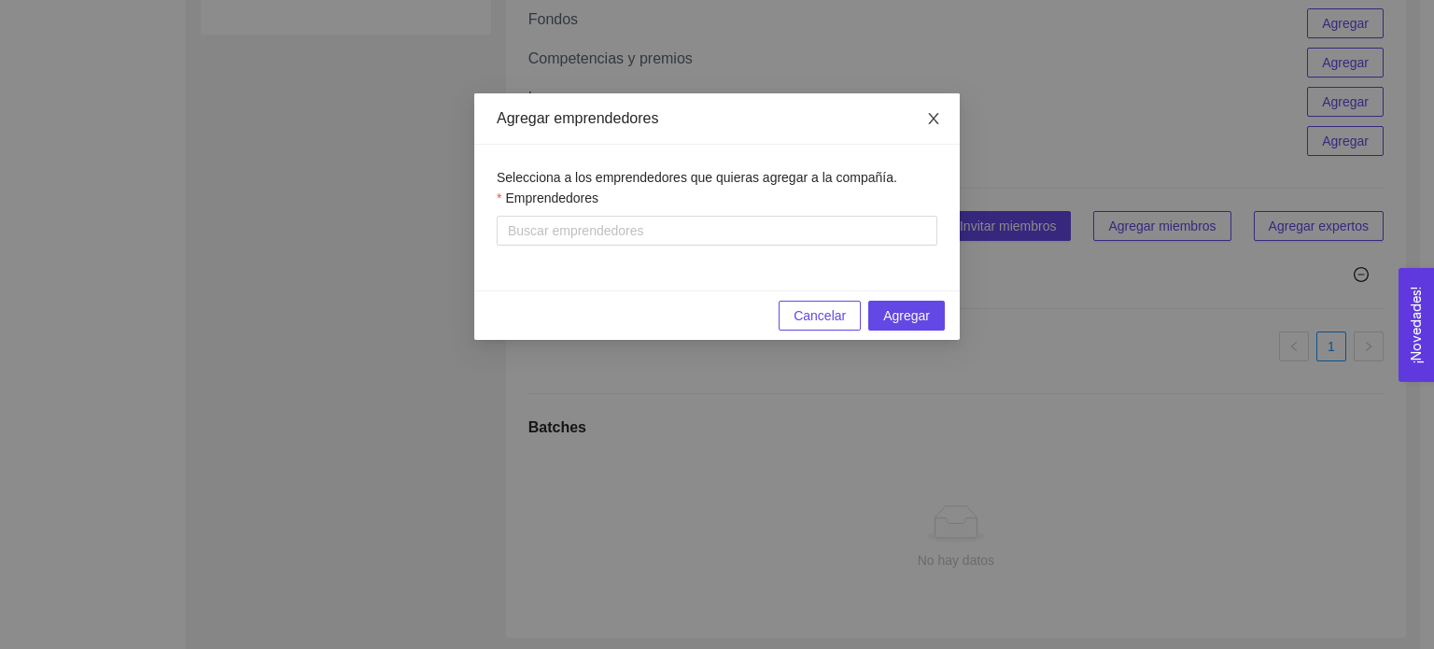
click at [929, 112] on icon "close" at bounding box center [933, 118] width 15 height 15
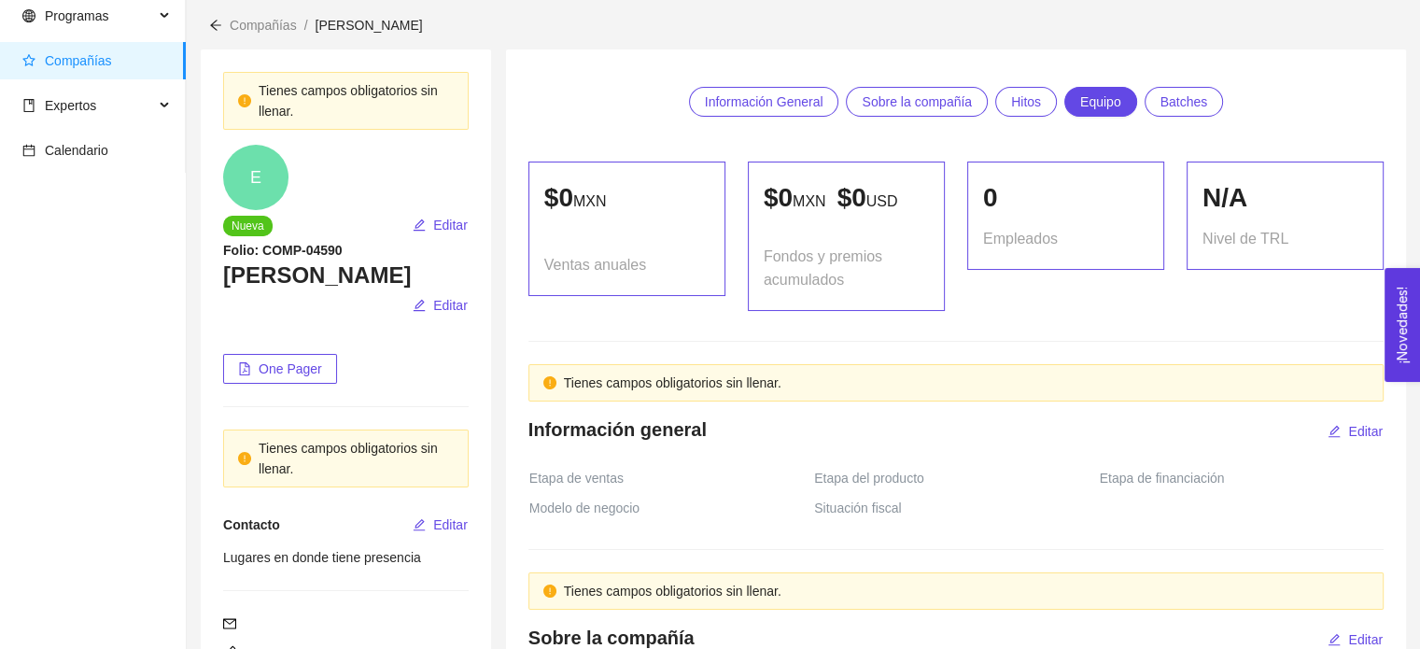
scroll to position [0, 0]
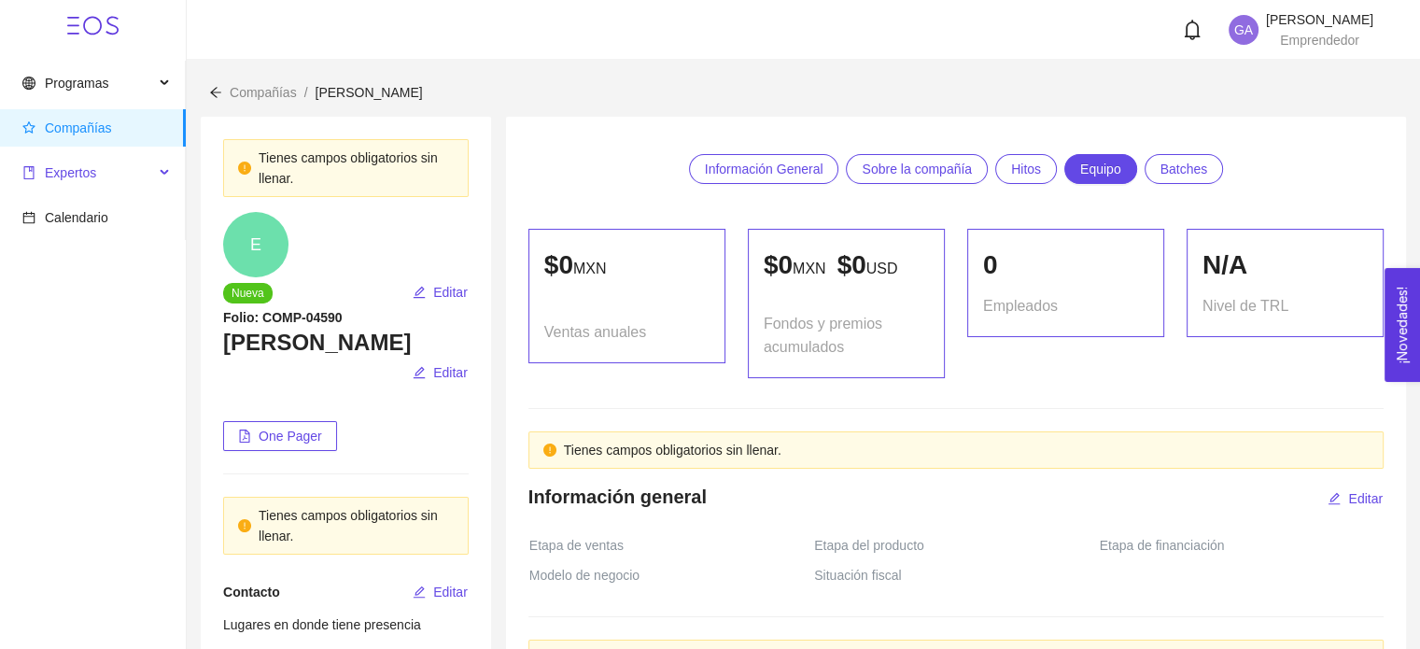
click at [77, 172] on span "Expertos" at bounding box center [70, 172] width 51 height 15
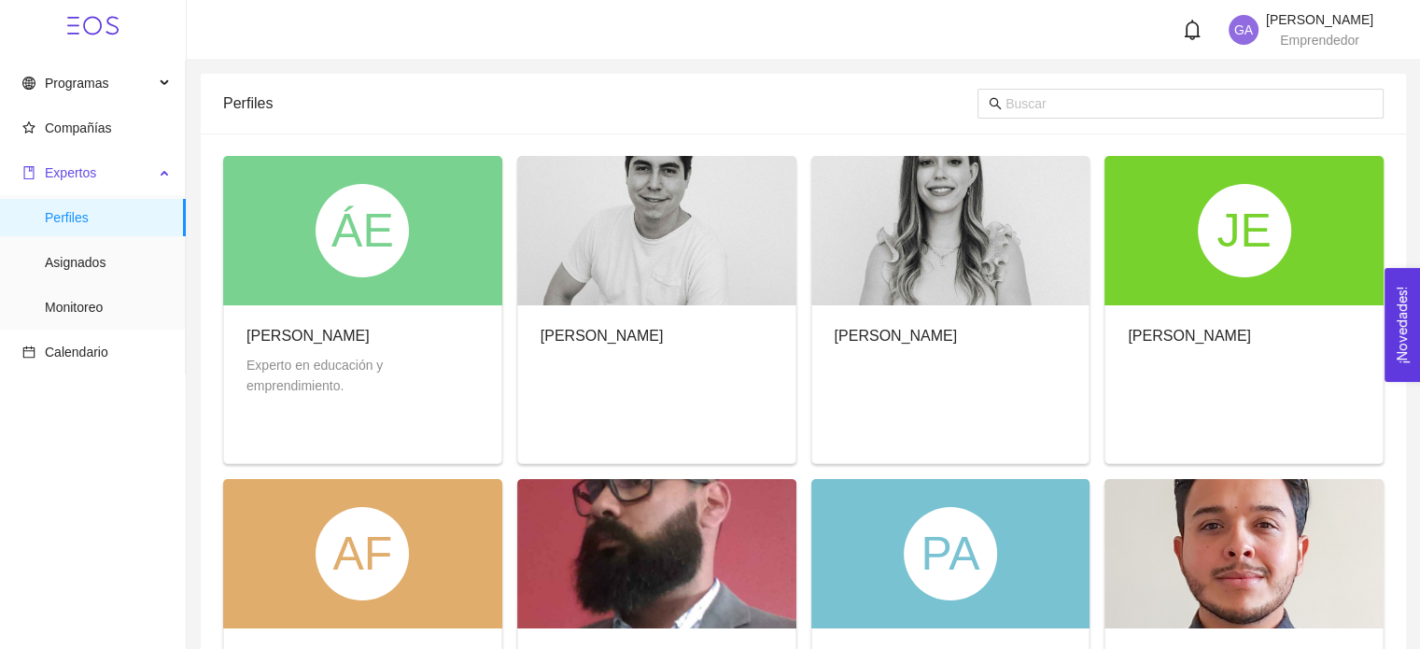
click at [77, 166] on span "Expertos" at bounding box center [70, 172] width 51 height 15
click at [93, 101] on span "Programas" at bounding box center [88, 82] width 132 height 37
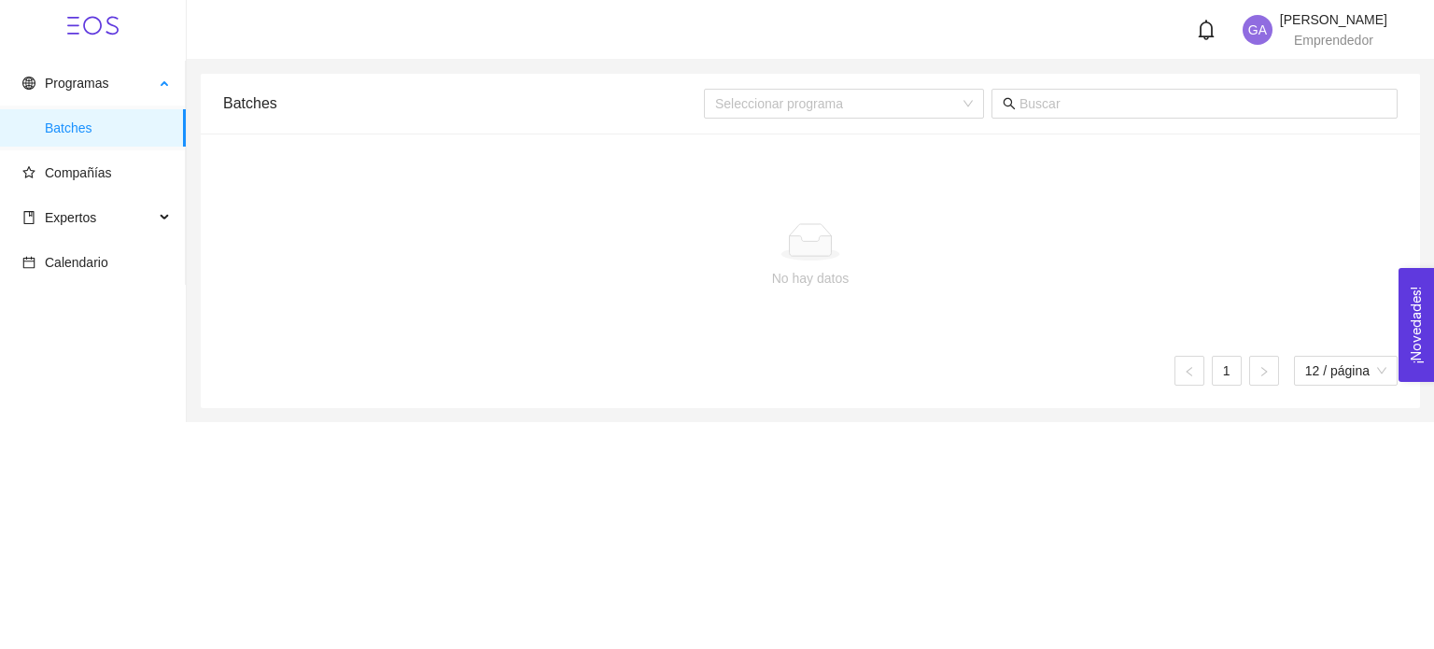
click at [91, 126] on span "Batches" at bounding box center [108, 127] width 126 height 37
click at [83, 126] on span "Batches" at bounding box center [108, 127] width 126 height 37
click at [1421, 309] on button "¡Novedades! 0" at bounding box center [1415, 325] width 35 height 114
click at [829, 475] on div "Programas Batches Compañías Expertos Perfiles Asignados Monitoreo Calendario GA…" at bounding box center [717, 324] width 1434 height 649
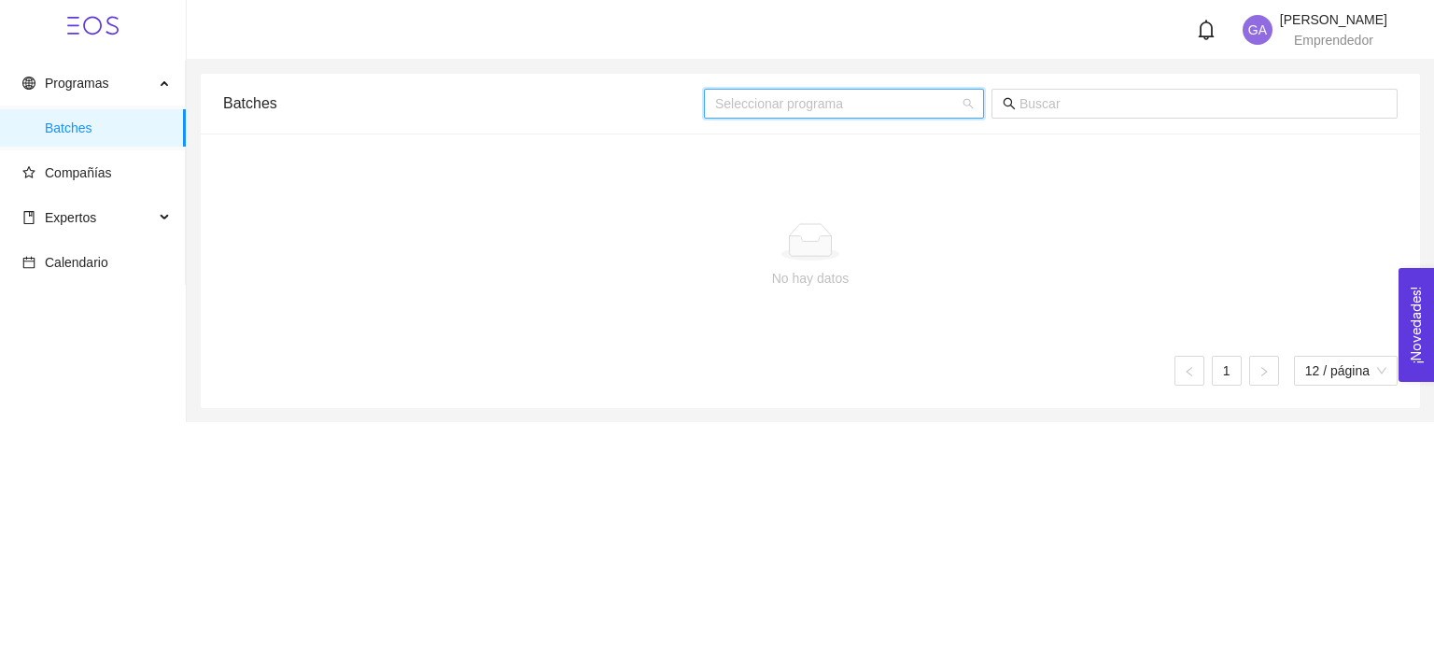
click at [751, 98] on input "search" at bounding box center [837, 104] width 245 height 28
click at [1004, 118] on span at bounding box center [1194, 104] width 406 height 30
click at [1009, 112] on span at bounding box center [1009, 103] width 13 height 21
click at [1017, 107] on span at bounding box center [1194, 104] width 406 height 30
click at [1353, 377] on span "12 / página" at bounding box center [1345, 371] width 81 height 28
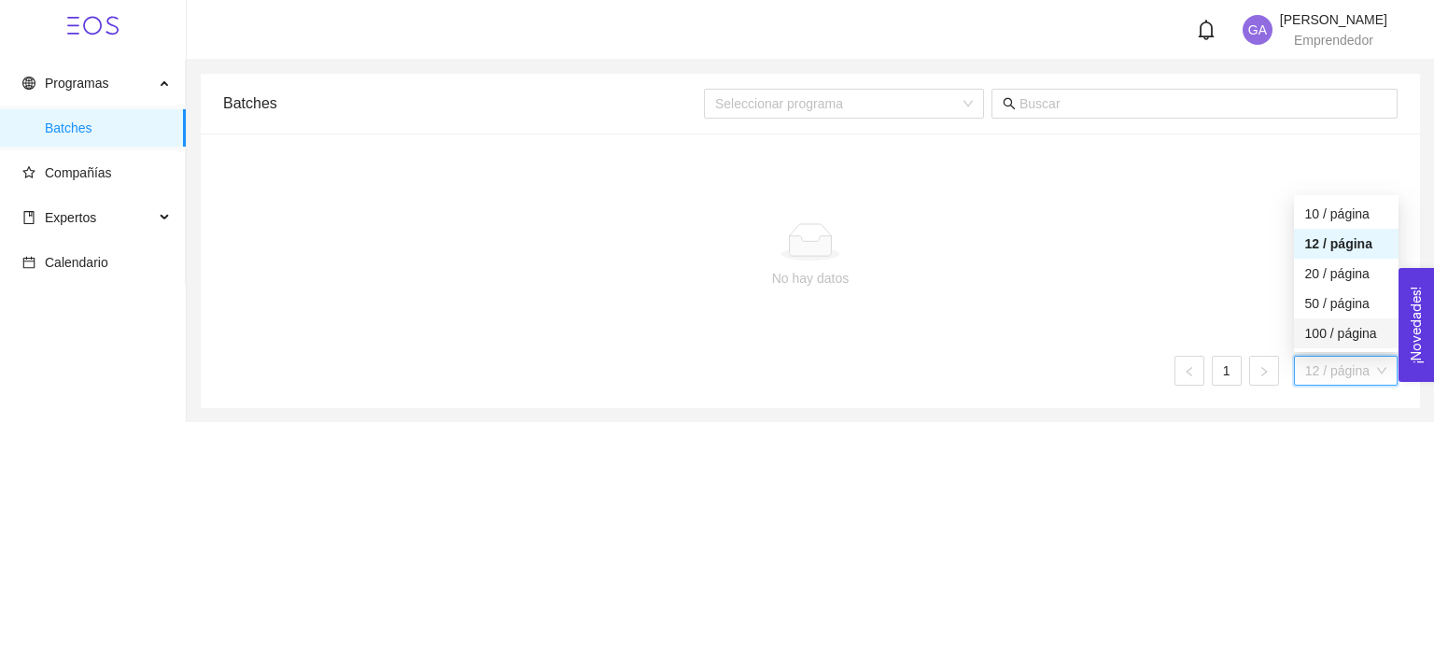
click at [1353, 340] on div "100 / página" at bounding box center [1346, 333] width 82 height 21
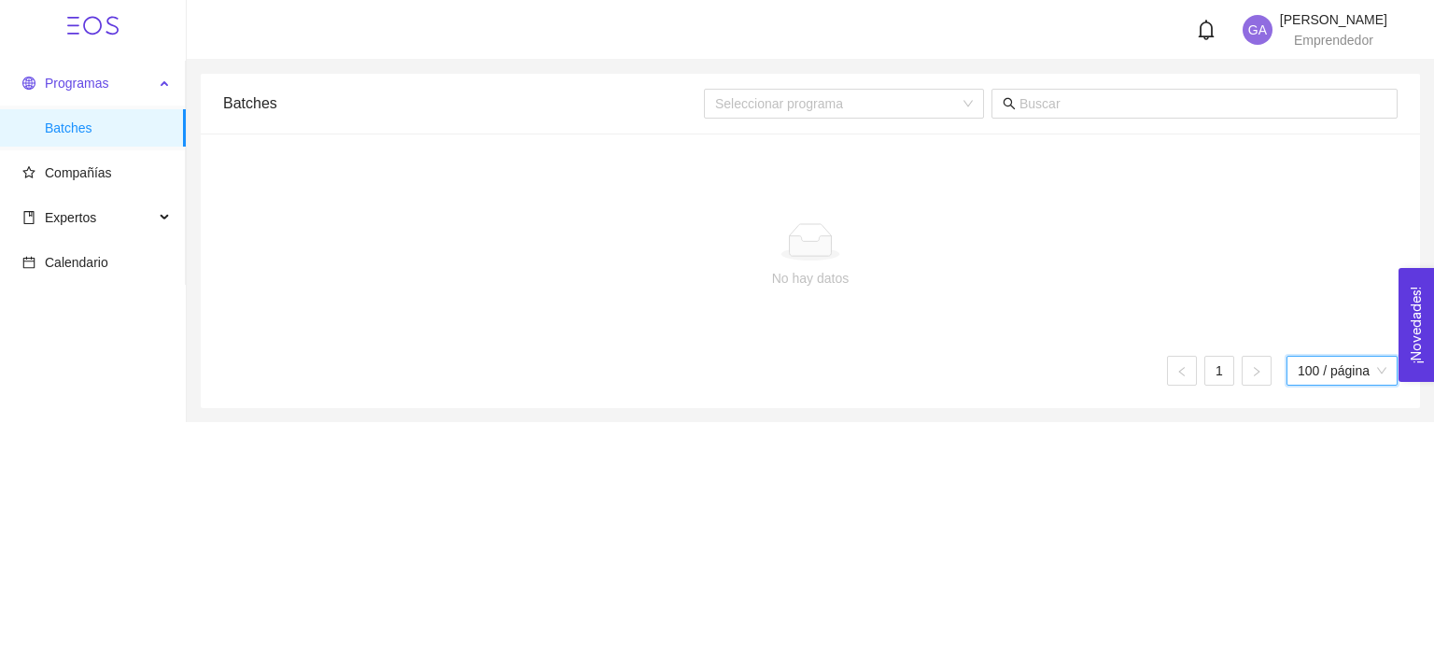
click at [86, 89] on span "Programas" at bounding box center [76, 83] width 63 height 15
click at [91, 170] on span "Compañías" at bounding box center [78, 172] width 67 height 15
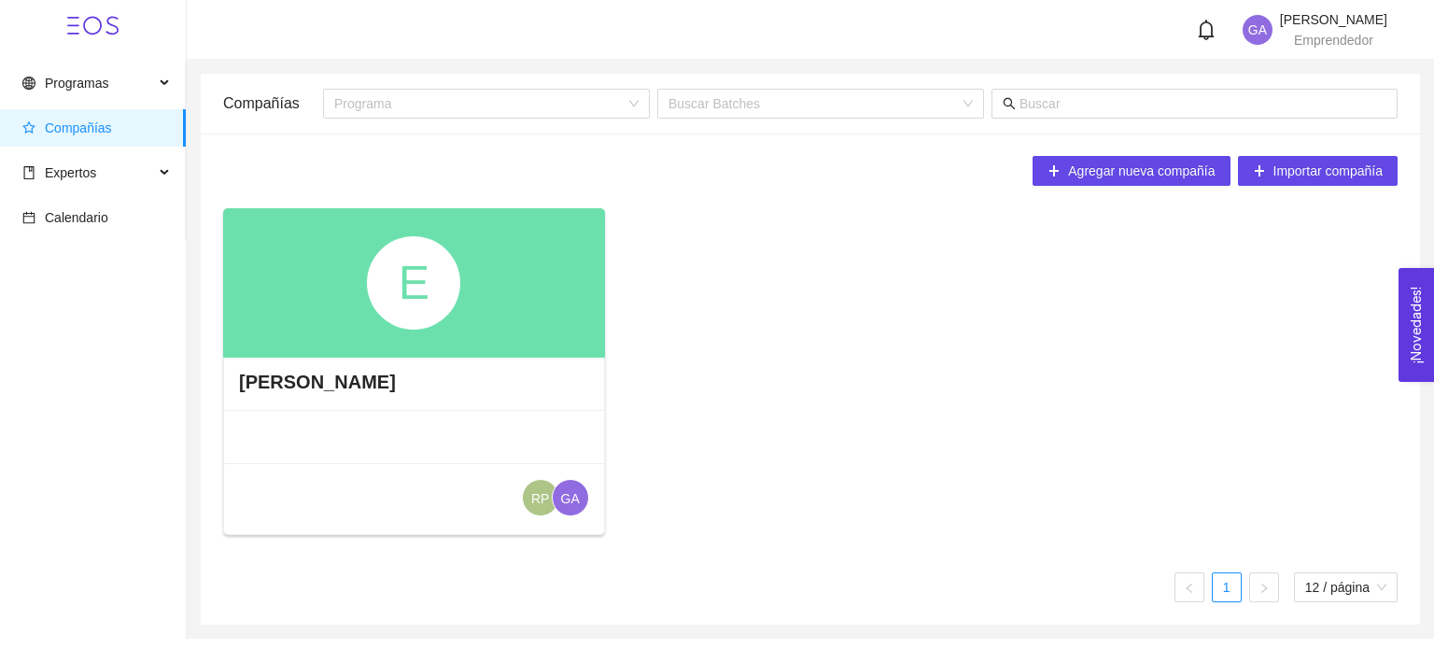
click at [383, 349] on div "E" at bounding box center [414, 282] width 382 height 149
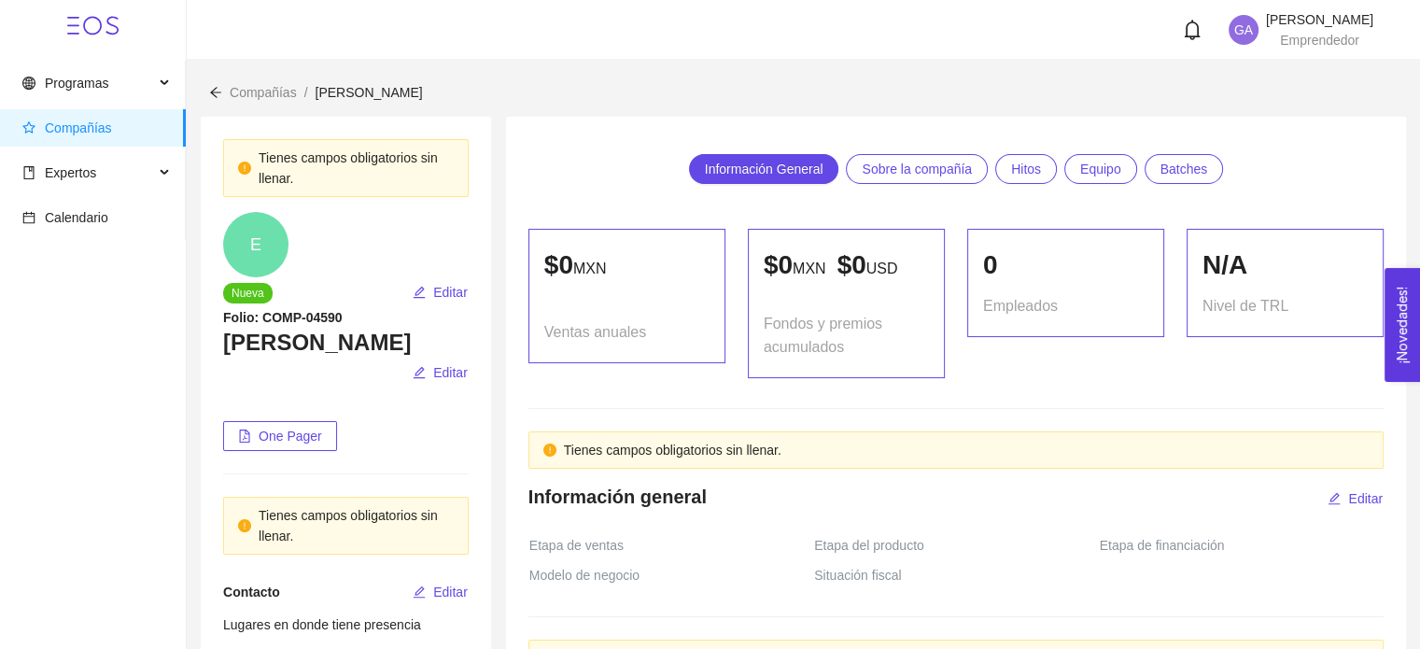
click at [1165, 157] on span "Batches" at bounding box center [1184, 169] width 48 height 28
click at [77, 97] on span "Programas" at bounding box center [88, 82] width 132 height 37
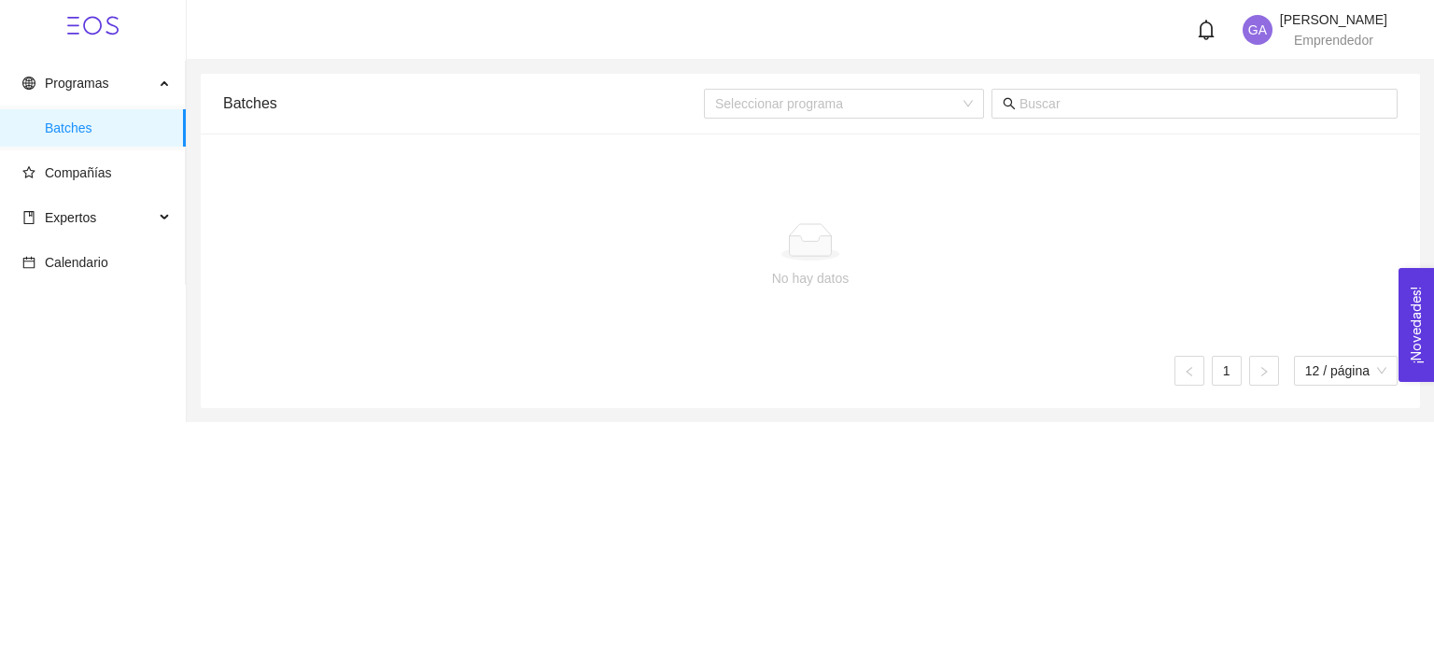
click at [97, 18] on icon at bounding box center [92, 26] width 19 height 19
click at [82, 175] on span "Compañías" at bounding box center [78, 172] width 67 height 15
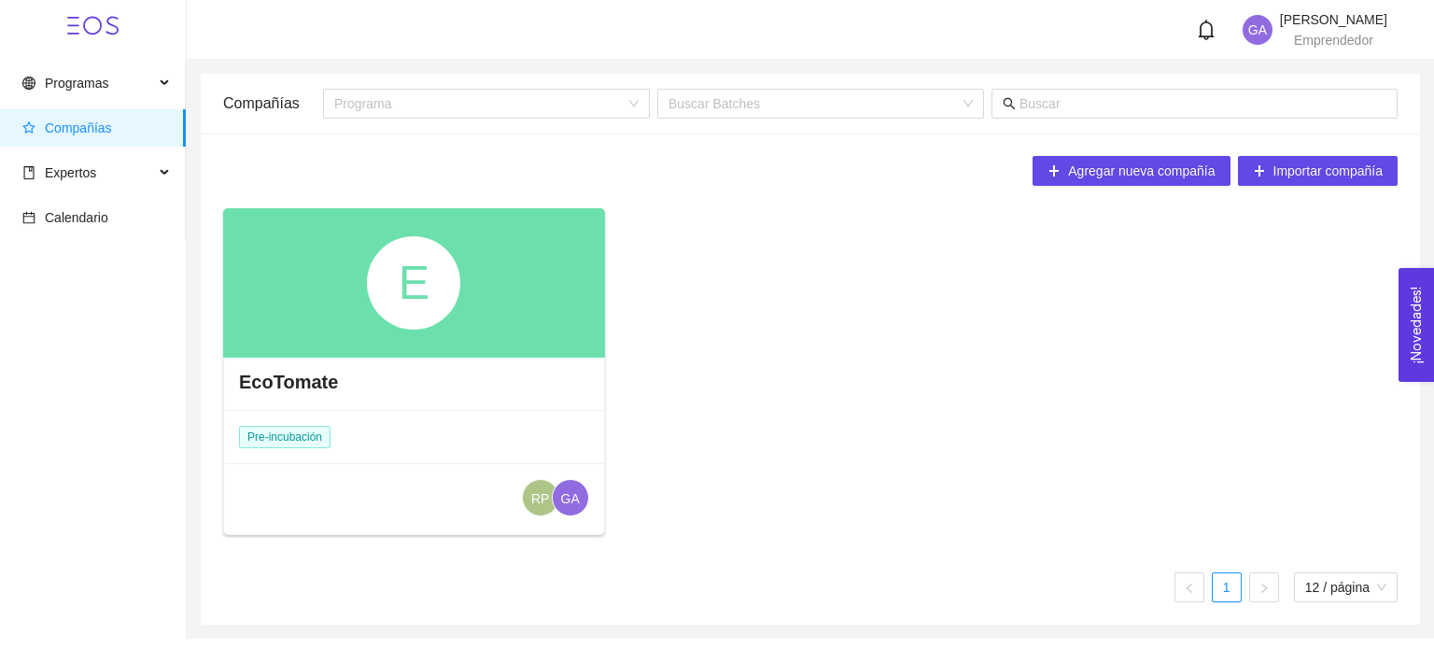
click at [296, 379] on h4 "EcoTomate" at bounding box center [288, 382] width 99 height 26
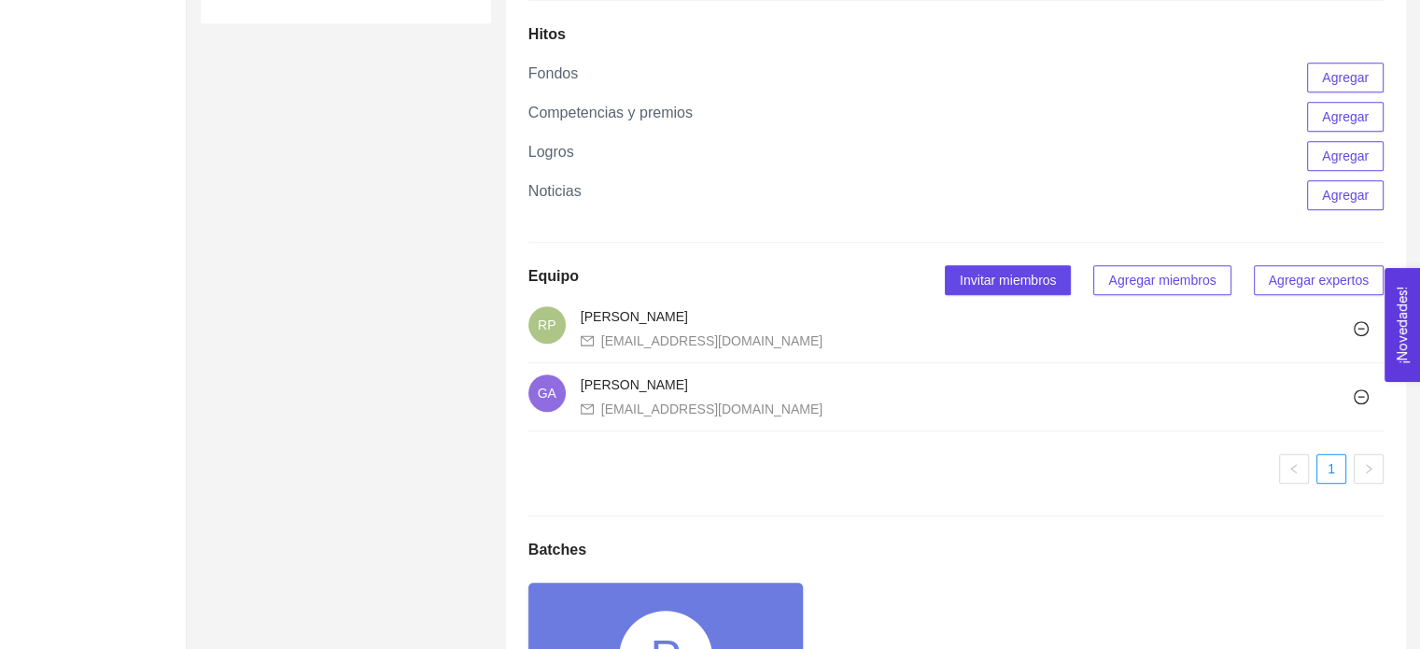
scroll to position [1307, 0]
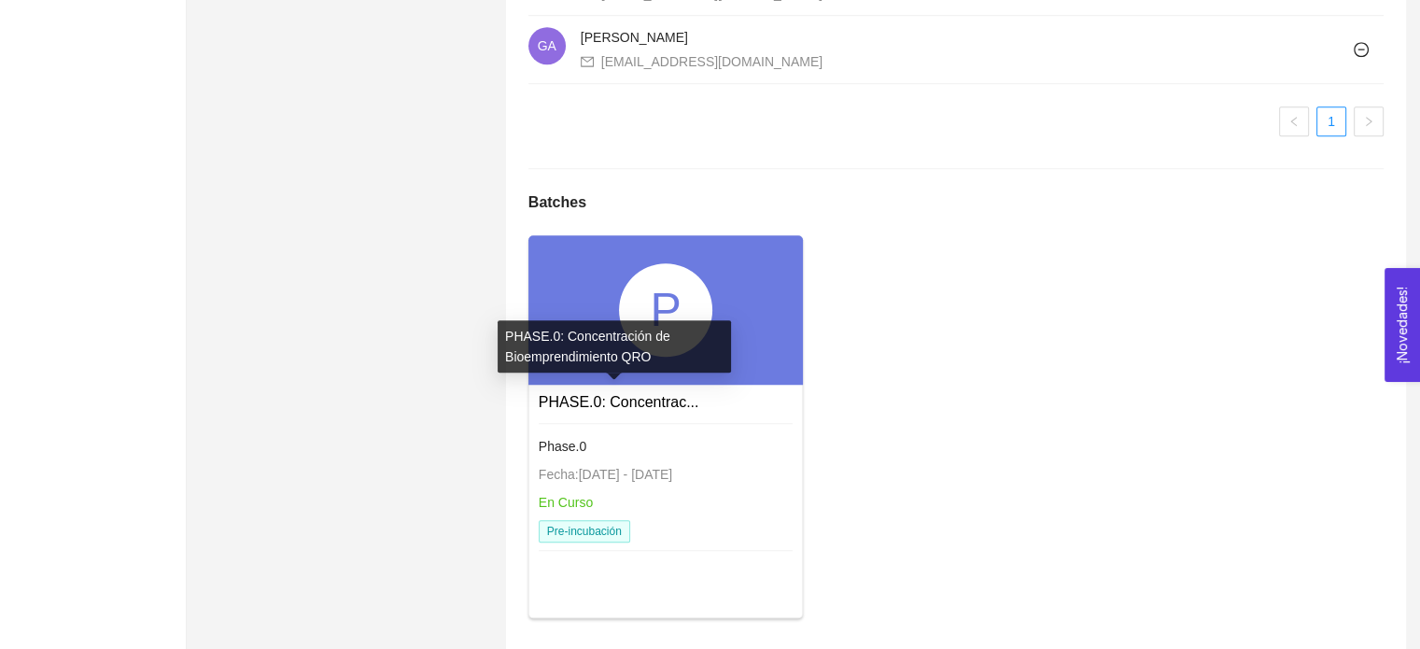
click at [657, 402] on link "PHASE.0: Concentrac..." at bounding box center [619, 402] width 161 height 16
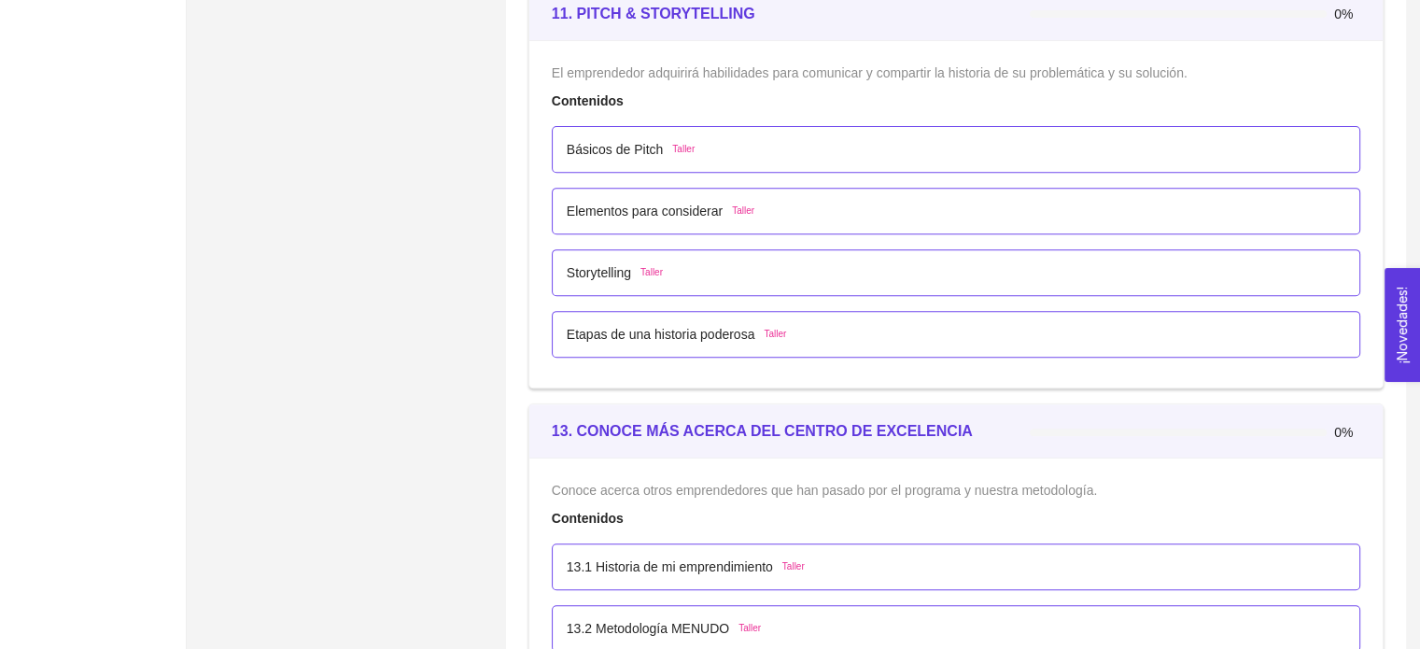
scroll to position [7921, 0]
